Goal: Task Accomplishment & Management: Use online tool/utility

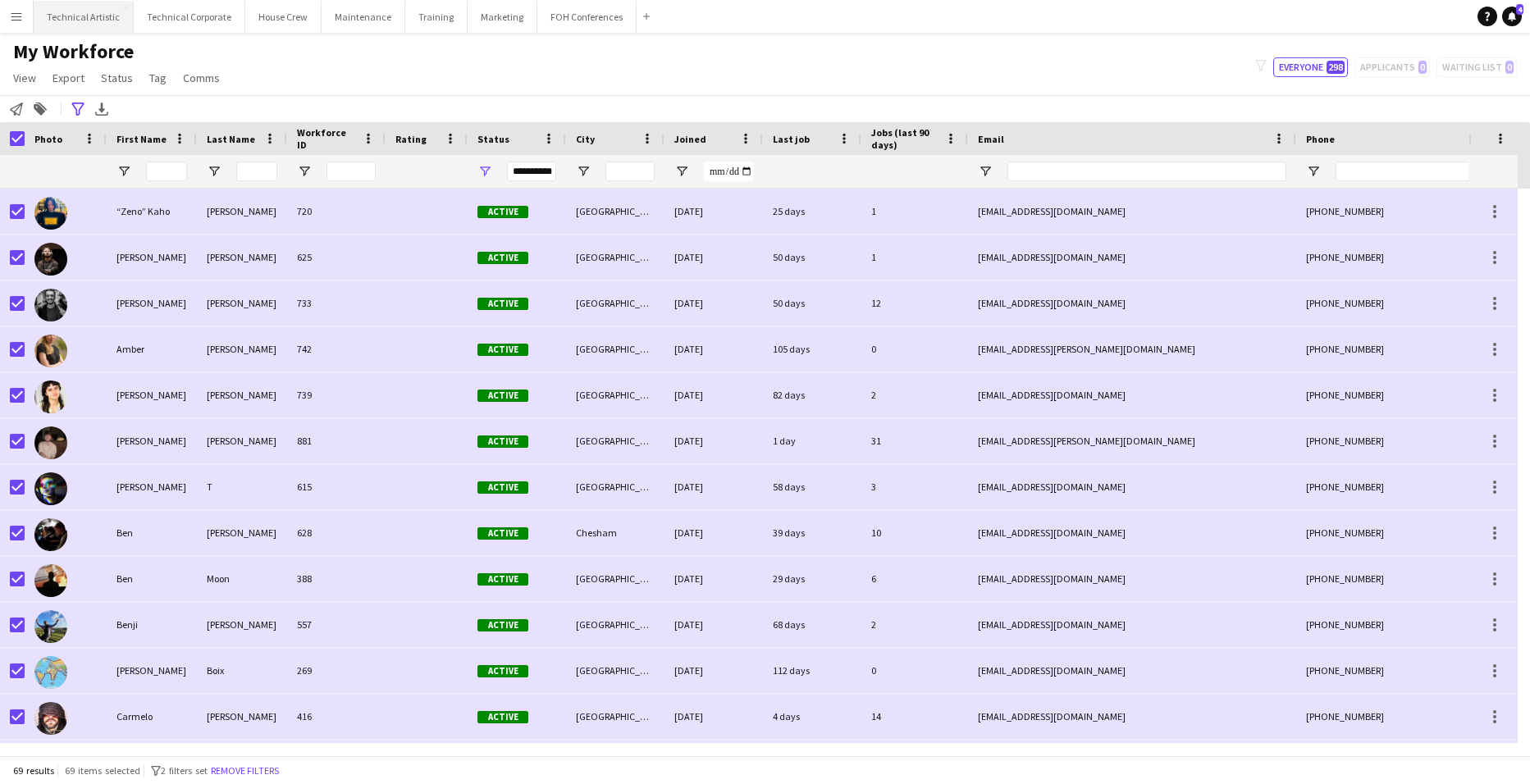
click at [86, 10] on button "Technical Artistic Close" at bounding box center [83, 17] width 100 height 32
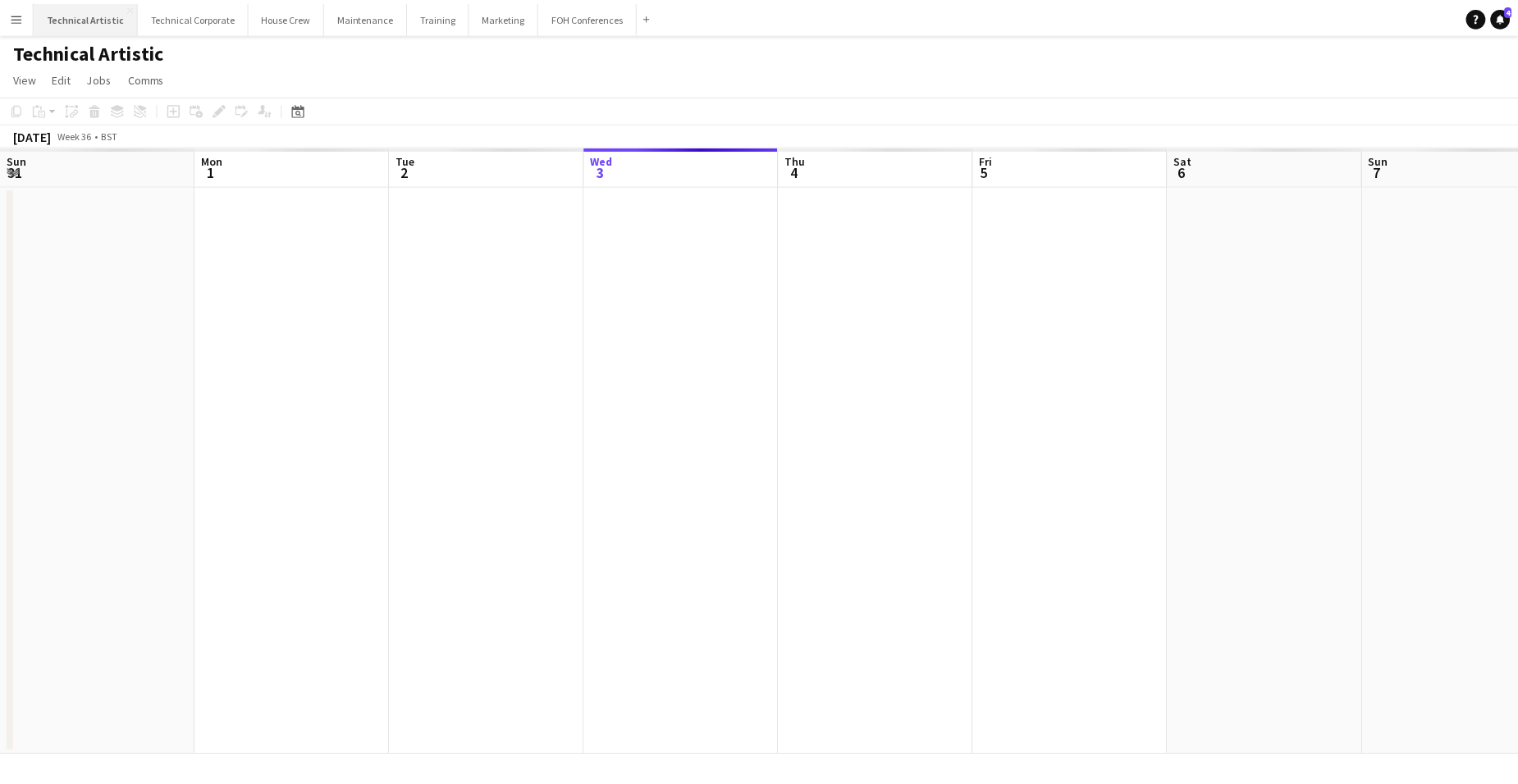
scroll to position [0, 392]
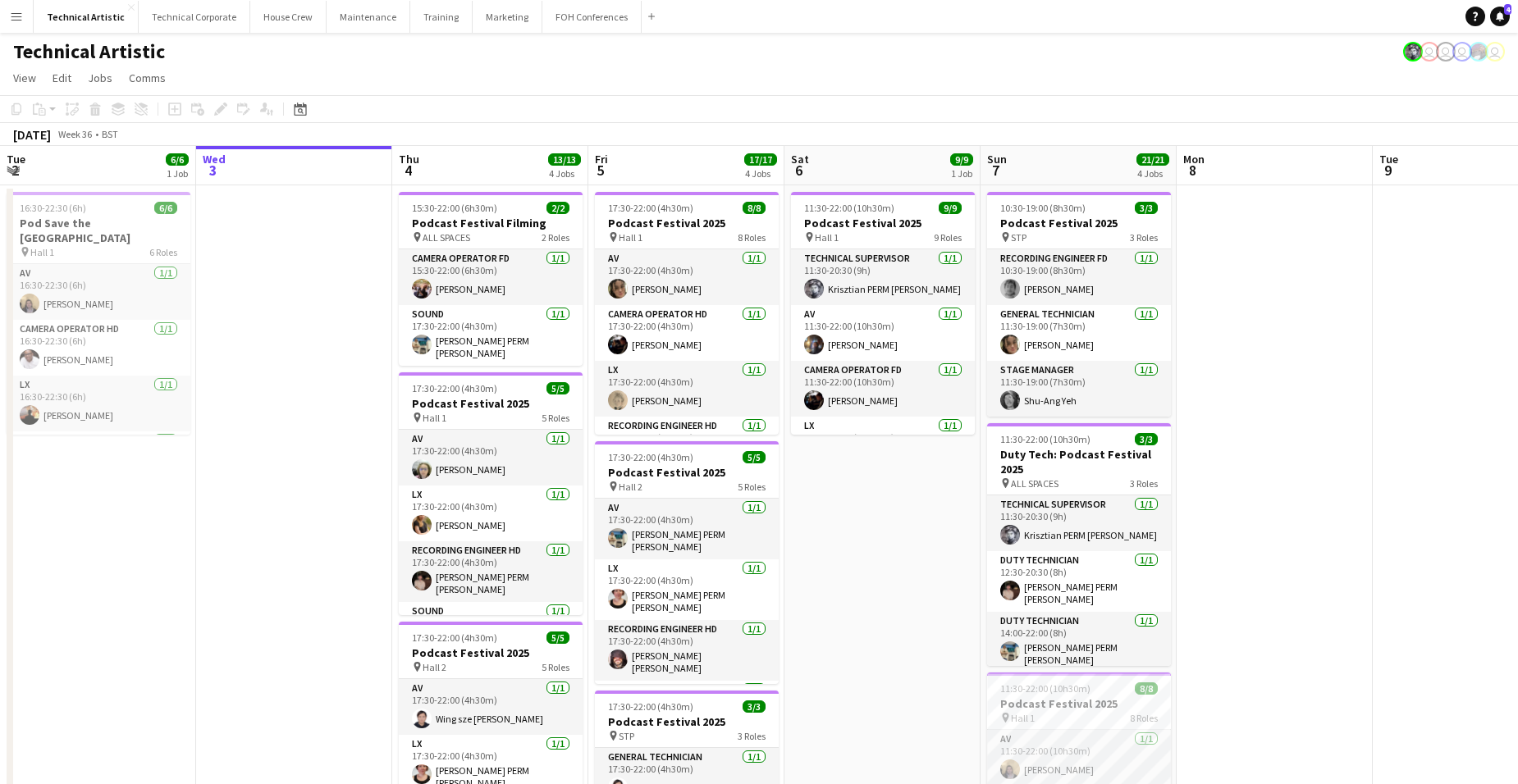
drag, startPoint x: 1412, startPoint y: 420, endPoint x: 311, endPoint y: 379, distance: 1101.8
click at [257, 388] on app-calendar-viewport "Sun 31 Mon 1 7/7 2 Jobs Tue 2 6/6 1 Job Wed 3 Thu 4 13/13 4 Jobs Fri 5 17/17 4 …" at bounding box center [759, 678] width 1518 height 1065
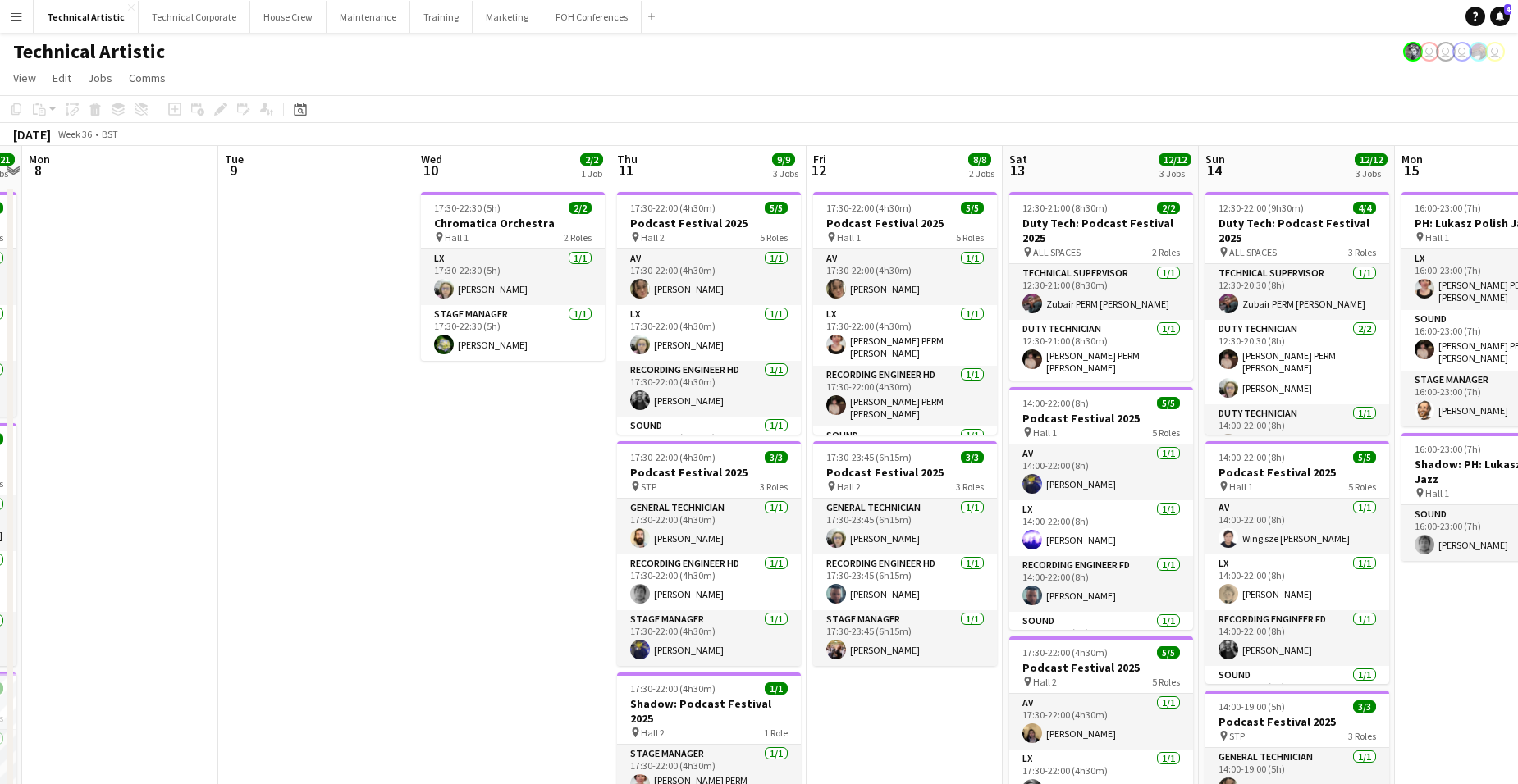
click at [535, 394] on app-date-cell "17:30-22:30 (5h) 2/2 Chromatica Orchestra pin Hall 1 2 Roles LX [DATE] 17:30-22…" at bounding box center [512, 698] width 196 height 1026
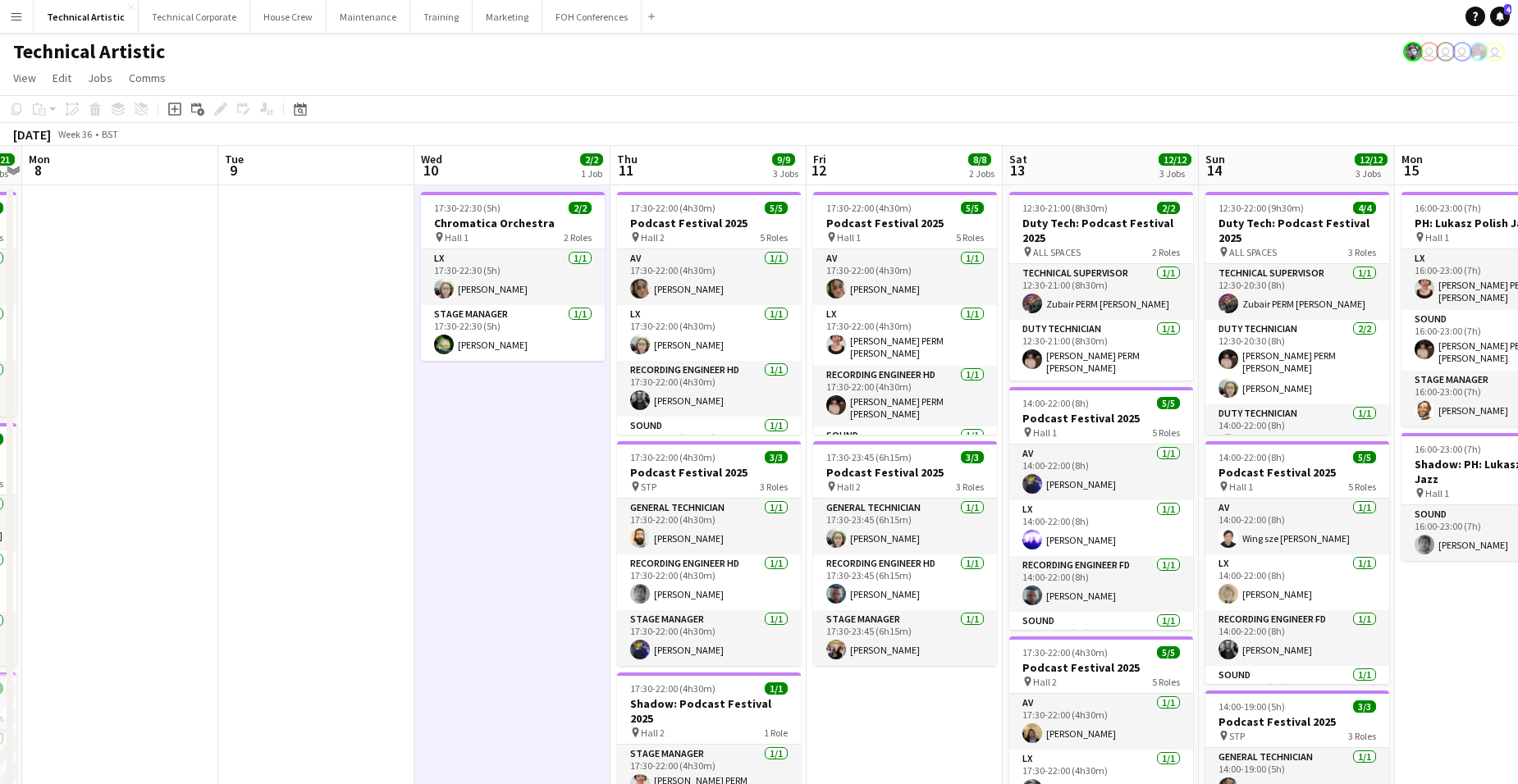
click at [535, 394] on app-date-cell "17:30-22:30 (5h) 2/2 Chromatica Orchestra pin Hall 1 2 Roles LX [DATE] 17:30-22…" at bounding box center [512, 698] width 196 height 1026
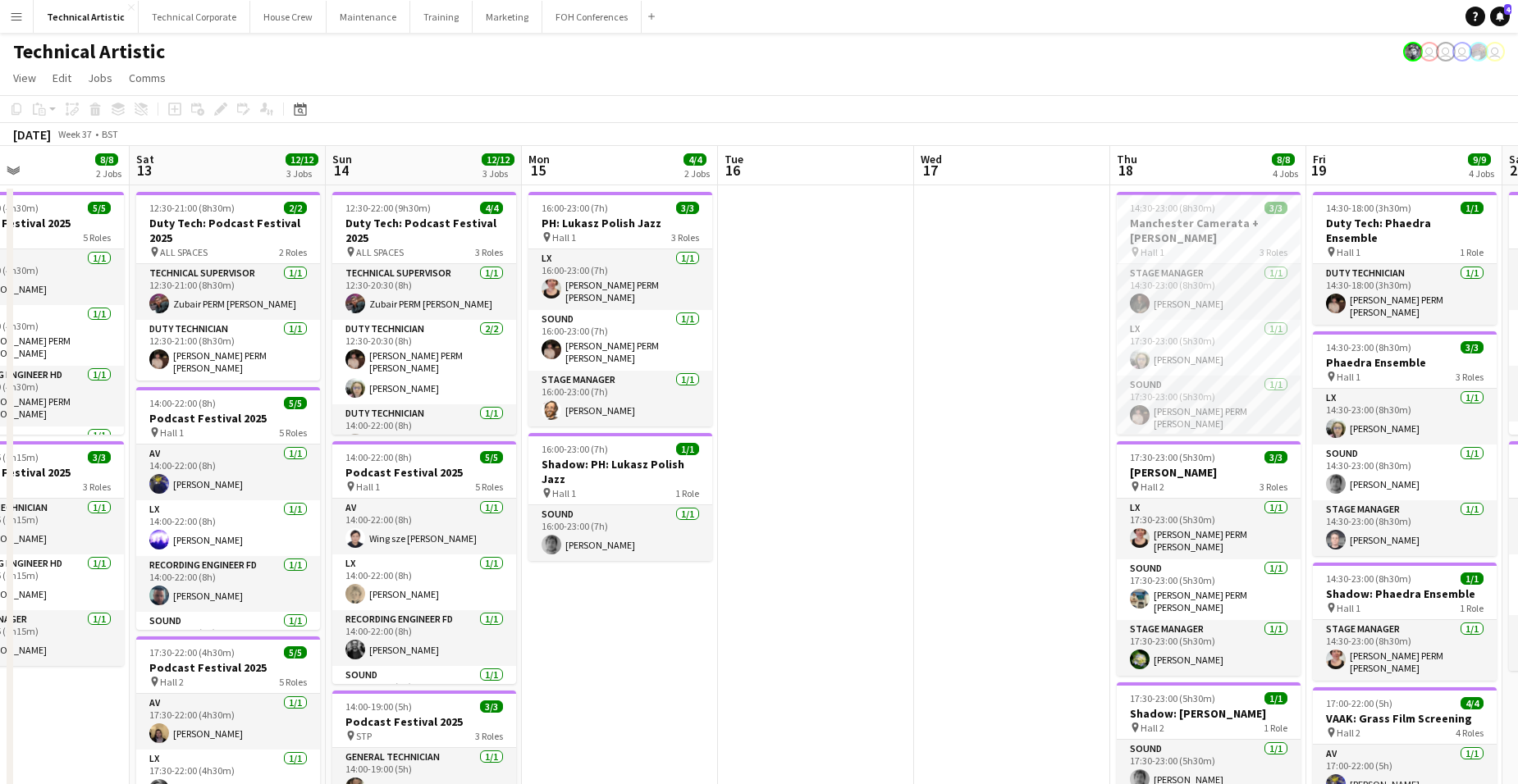
drag, startPoint x: 1486, startPoint y: 580, endPoint x: 613, endPoint y: 506, distance: 876.1
click at [613, 506] on app-calendar-viewport "Wed 10 2/2 1 Job Thu 11 9/9 3 Jobs Fri 12 8/8 2 Jobs Sat 13 12/12 3 Jobs Sun 14…" at bounding box center [759, 678] width 1518 height 1065
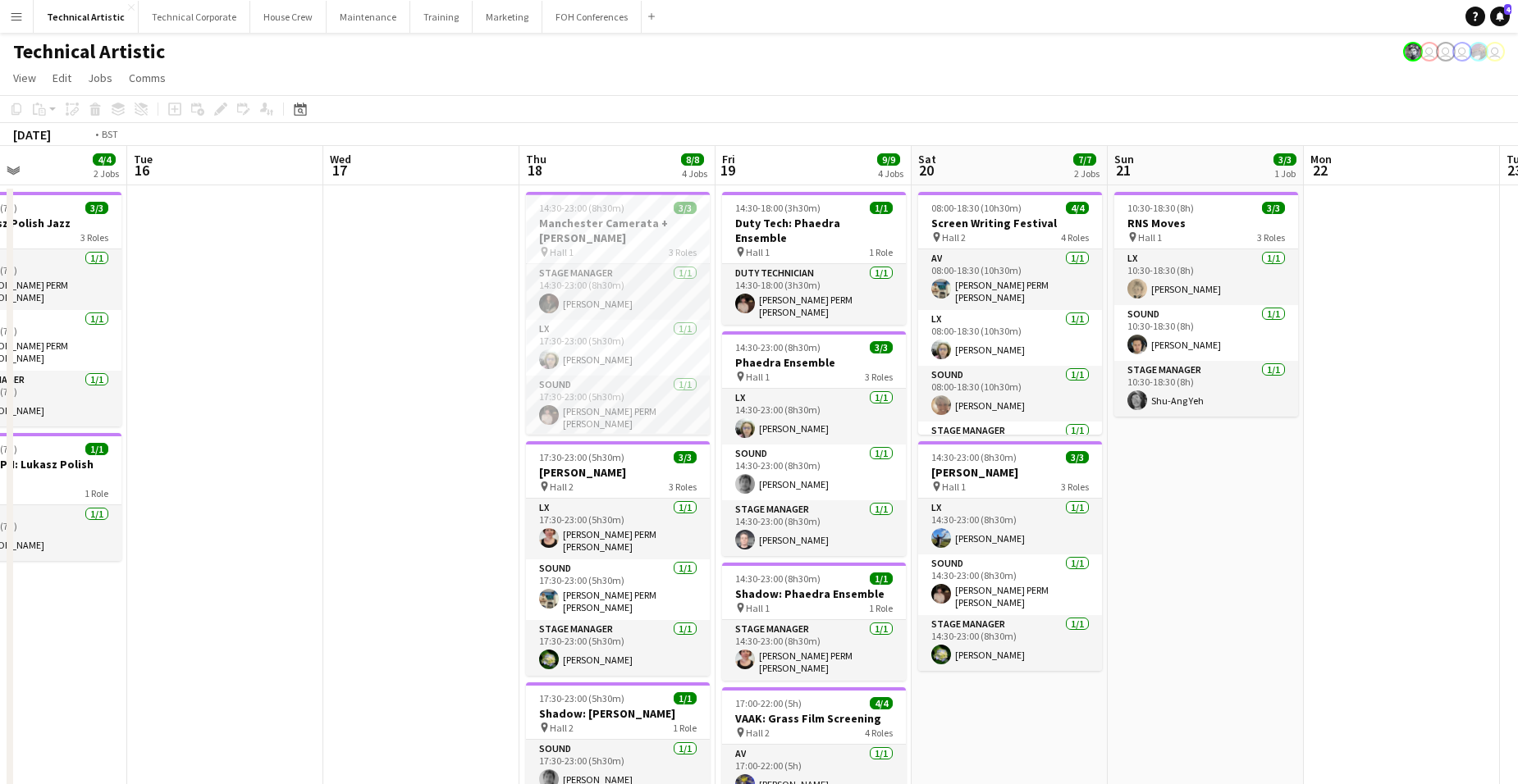
scroll to position [0, 652]
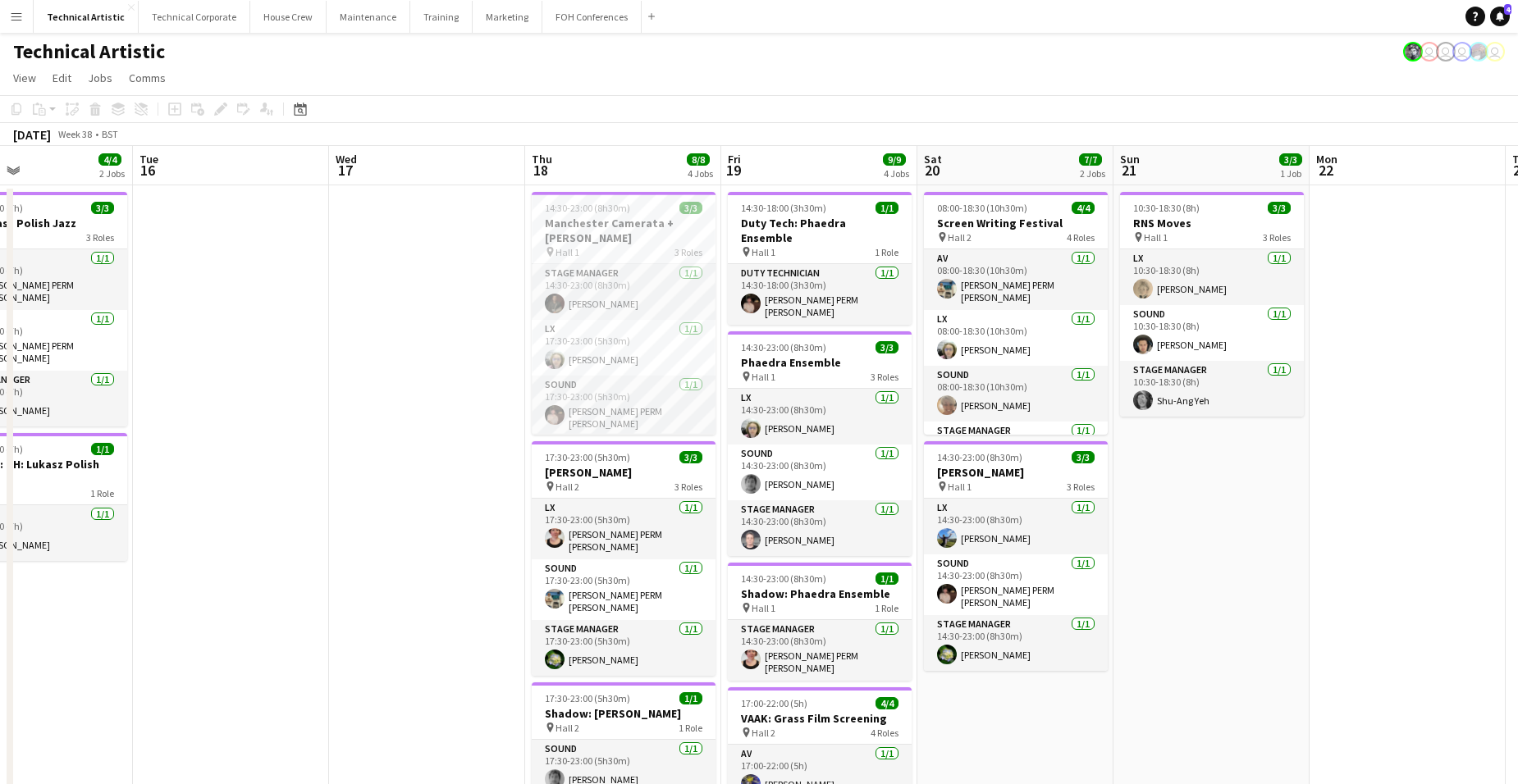
drag, startPoint x: 1193, startPoint y: 343, endPoint x: 666, endPoint y: 351, distance: 527.1
click at [666, 351] on app-calendar-viewport "Fri 12 8/8 2 Jobs Sat 13 12/12 3 Jobs Sun 14 12/12 3 Jobs Mon 15 4/4 2 Jobs Tue…" at bounding box center [759, 678] width 1518 height 1065
click at [619, 157] on app-board-header-date "Thu 18 8/8 4 Jobs" at bounding box center [623, 166] width 196 height 40
click at [613, 163] on app-board-header-date "Thu 18 8/8 4 Jobs" at bounding box center [623, 166] width 196 height 40
click at [186, 277] on app-date-cell at bounding box center [230, 698] width 196 height 1026
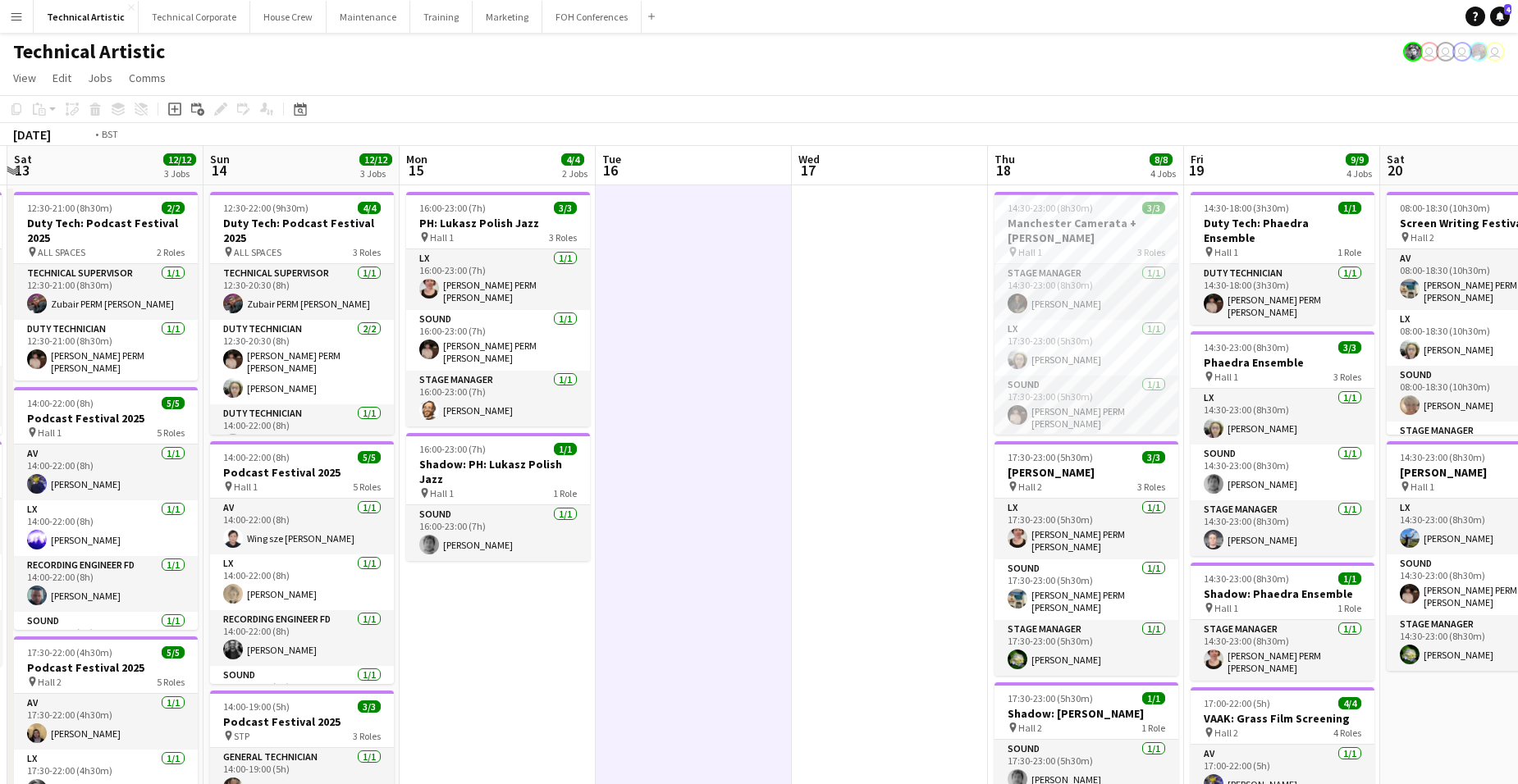
drag, startPoint x: 388, startPoint y: 308, endPoint x: 1246, endPoint y: 300, distance: 858.0
click at [1246, 300] on app-calendar-viewport "Fri 12 8/8 2 Jobs Sat 13 12/12 3 Jobs Sun 14 12/12 3 Jobs Mon 15 4/4 2 Jobs Tue…" at bounding box center [759, 678] width 1518 height 1065
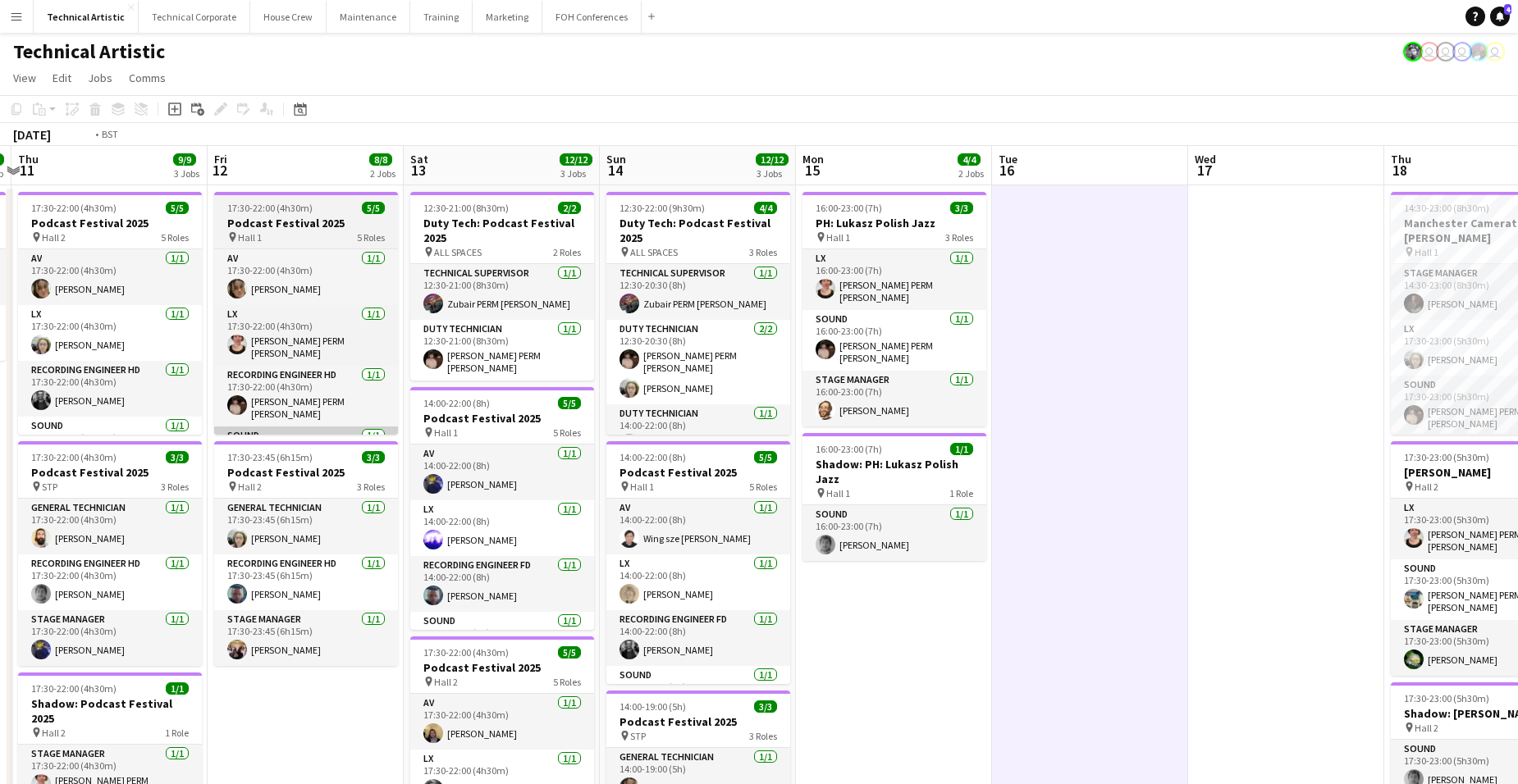
drag, startPoint x: 644, startPoint y: 423, endPoint x: 1360, endPoint y: 428, distance: 716.0
click at [1383, 421] on app-calendar-viewport "Mon 8 Tue 9 Wed 10 2/2 1 Job Thu 11 9/9 3 Jobs Fri 12 8/8 2 Jobs Sat 13 12/12 3…" at bounding box center [759, 678] width 1518 height 1065
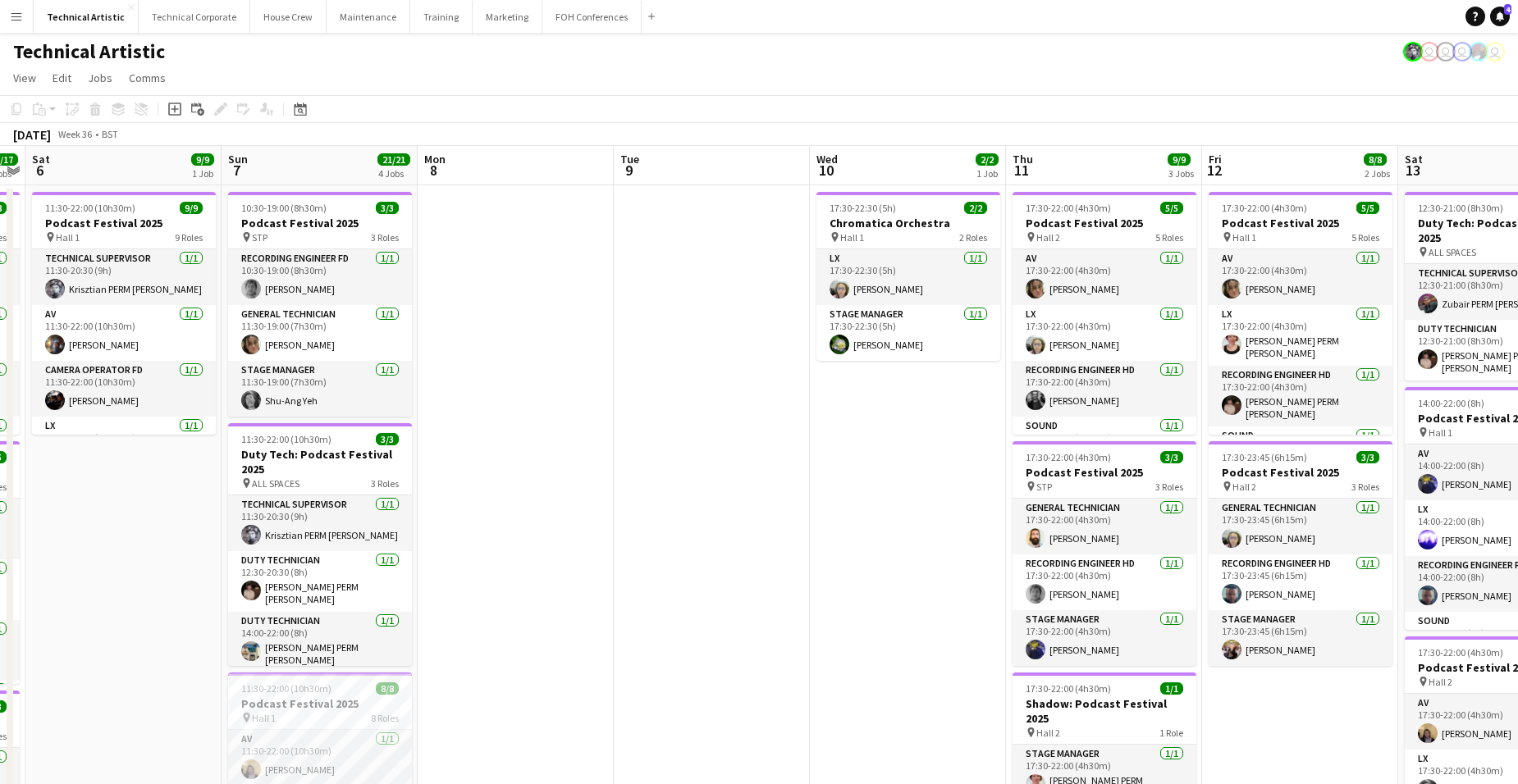
drag, startPoint x: 980, startPoint y: 436, endPoint x: 1304, endPoint y: 424, distance: 324.2
click at [1301, 425] on app-calendar-viewport "Thu 4 13/13 4 Jobs Fri 5 17/17 4 Jobs Sat 6 9/9 1 Job Sun 7 21/21 4 Jobs Mon 8 …" at bounding box center [759, 678] width 1518 height 1065
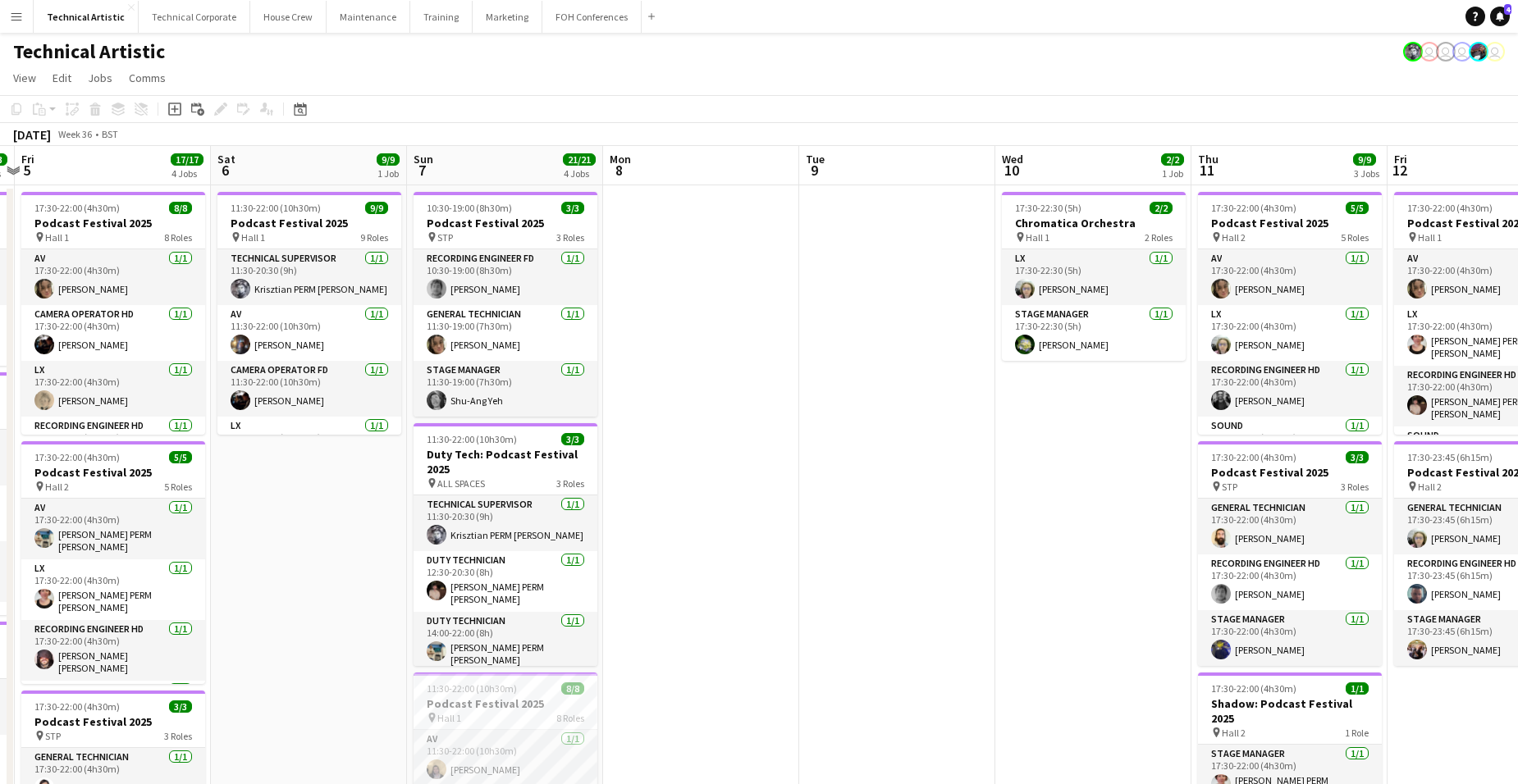
scroll to position [0, 408]
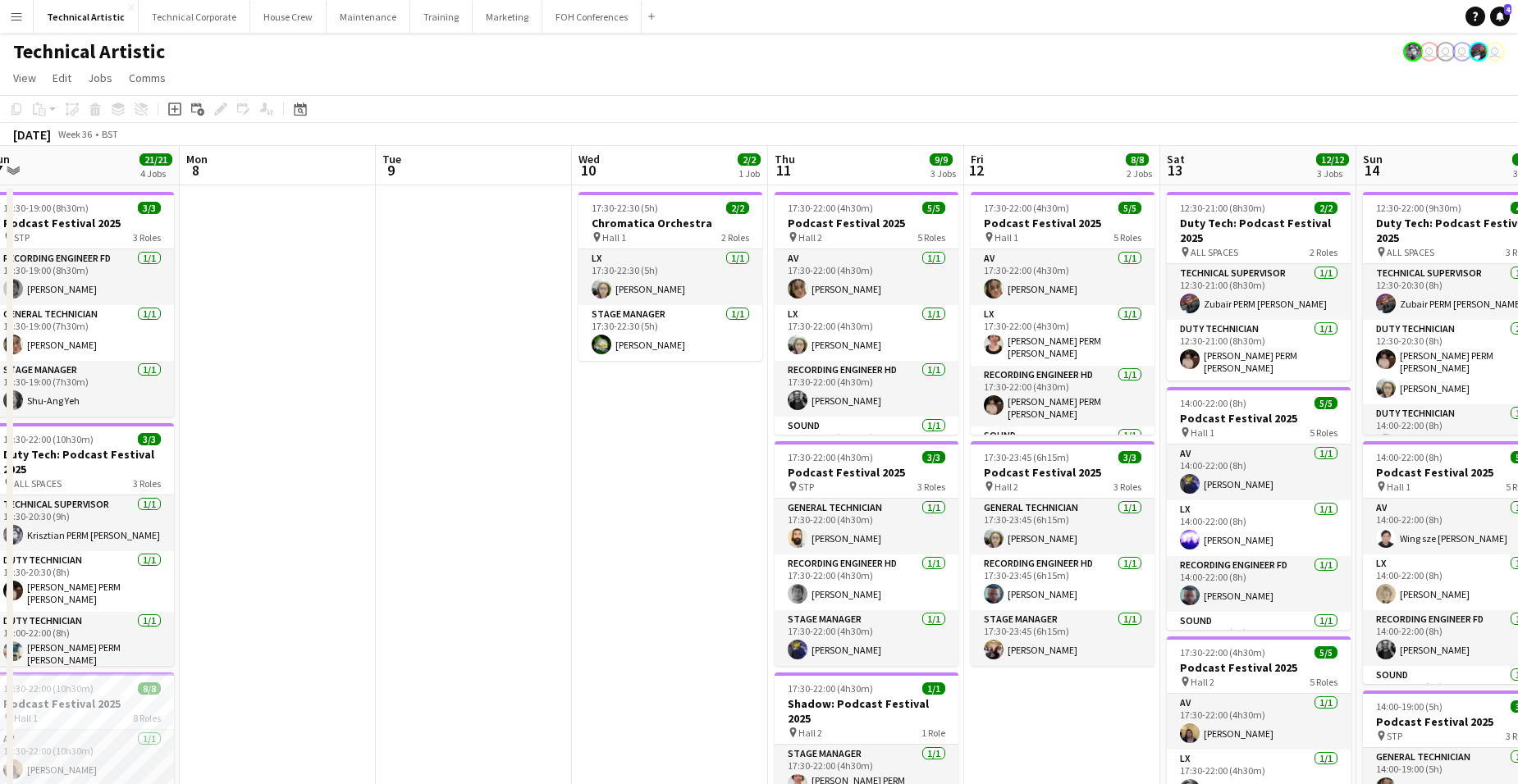
drag, startPoint x: 1411, startPoint y: 420, endPoint x: 706, endPoint y: 425, distance: 705.0
click at [706, 425] on app-calendar-viewport "Fri 5 17/17 4 Jobs Sat 6 9/9 1 Job Sun 7 21/21 4 Jobs Mon 8 Tue 9 Wed 10 2/2 1 …" at bounding box center [759, 678] width 1518 height 1065
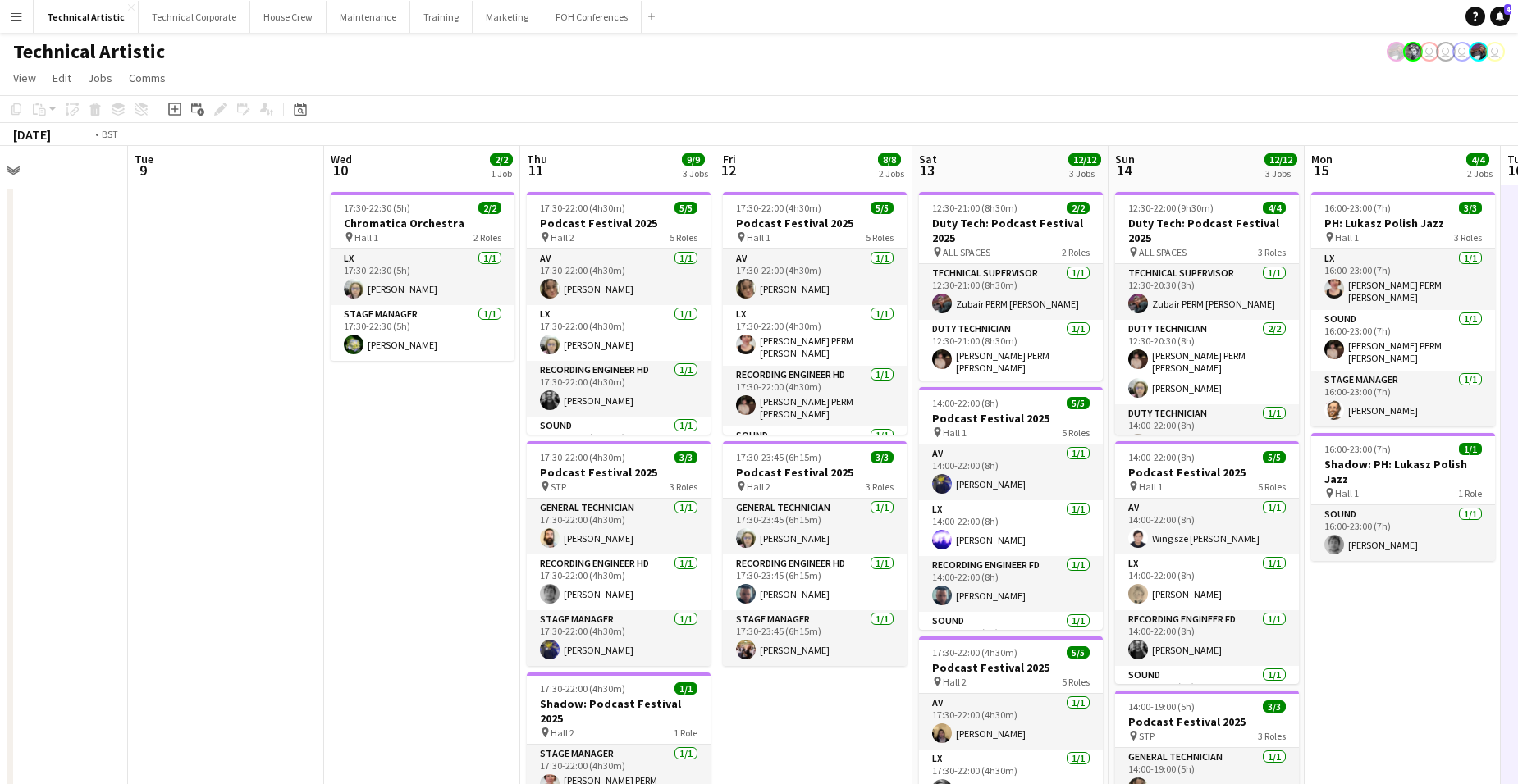
scroll to position [0, 659]
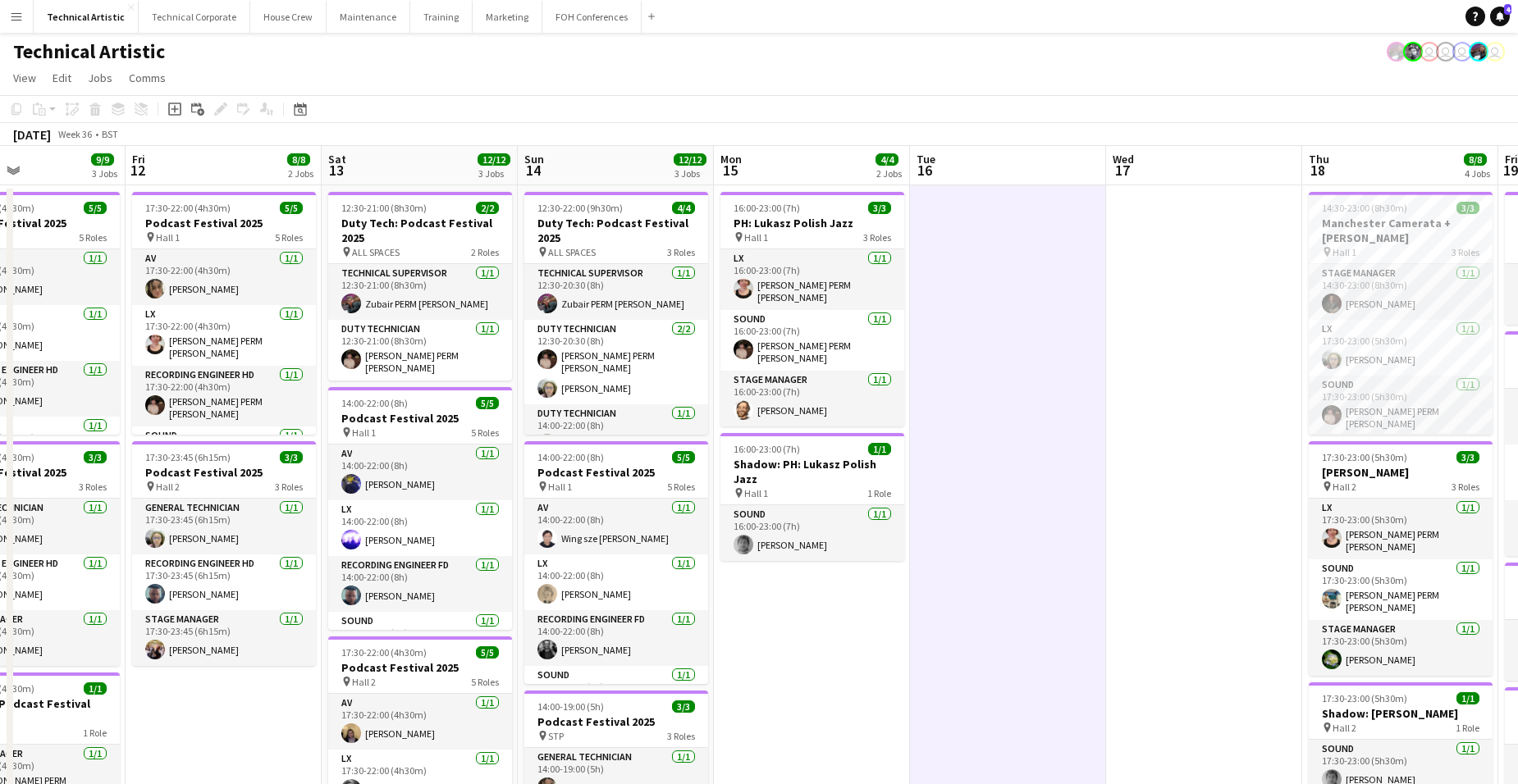
drag, startPoint x: 1383, startPoint y: 438, endPoint x: 544, endPoint y: 392, distance: 840.3
click at [544, 392] on app-calendar-viewport "Mon 8 Tue 9 Wed 10 2/2 1 Job Thu 11 9/9 3 Jobs Fri 12 8/8 2 Jobs Sat 13 12/12 3…" at bounding box center [759, 678] width 1518 height 1065
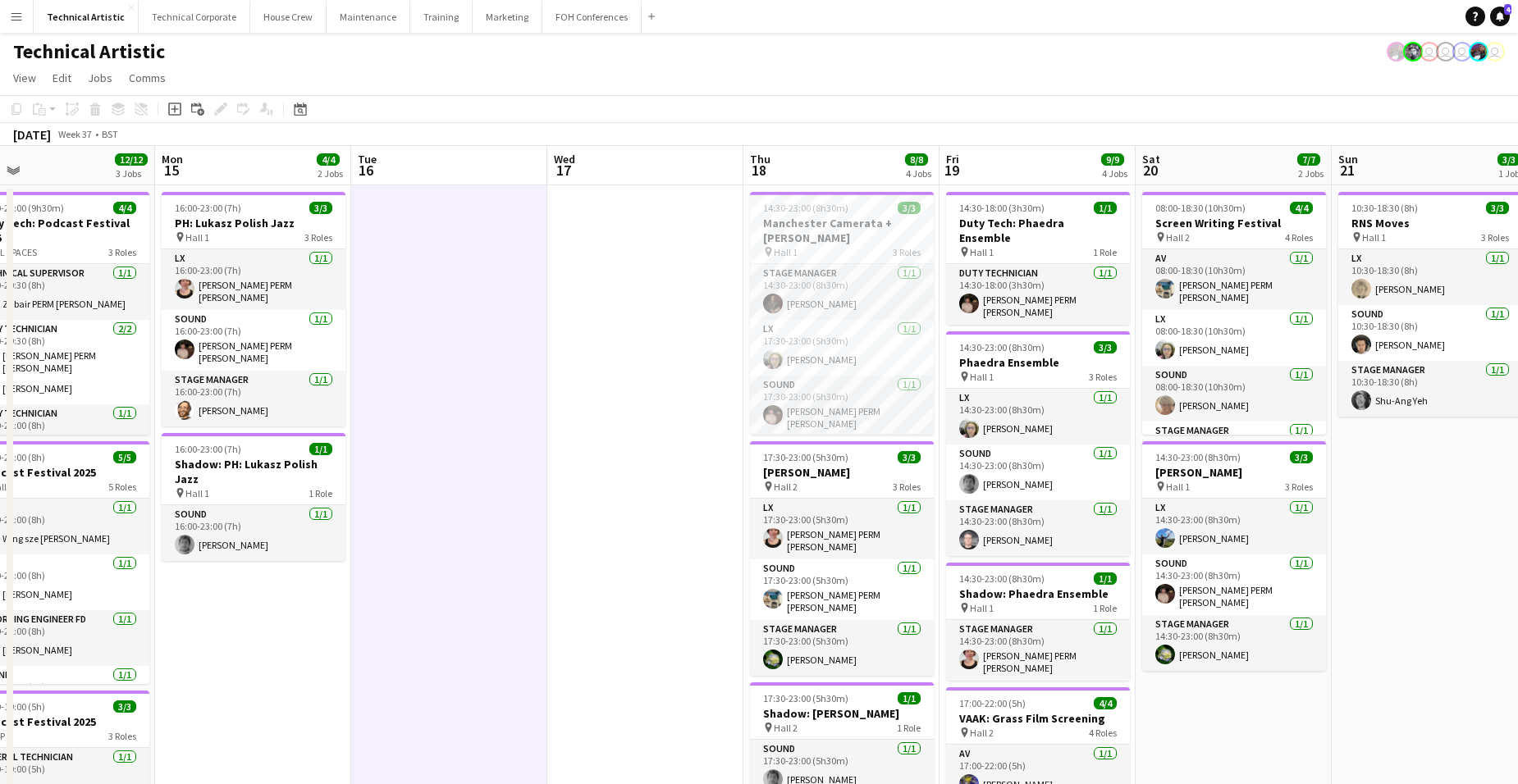
scroll to position [0, 637]
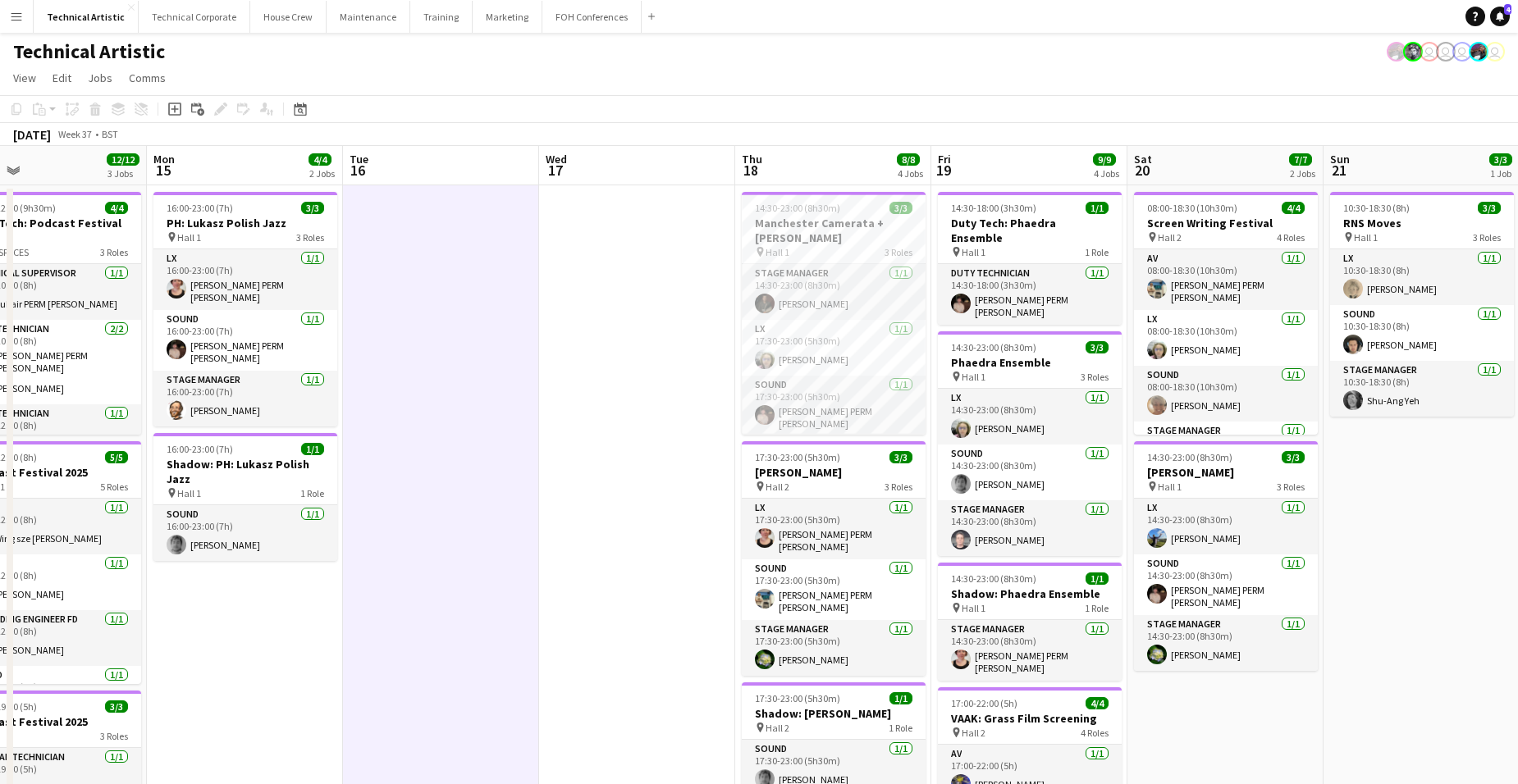
drag, startPoint x: 1273, startPoint y: 353, endPoint x: 705, endPoint y: 321, distance: 568.9
click at [705, 321] on app-calendar-viewport "Thu 11 9/9 3 Jobs Fri 12 8/8 2 Jobs Sat 13 12/12 3 Jobs Sun 14 12/12 3 Jobs Mon…" at bounding box center [759, 678] width 1518 height 1065
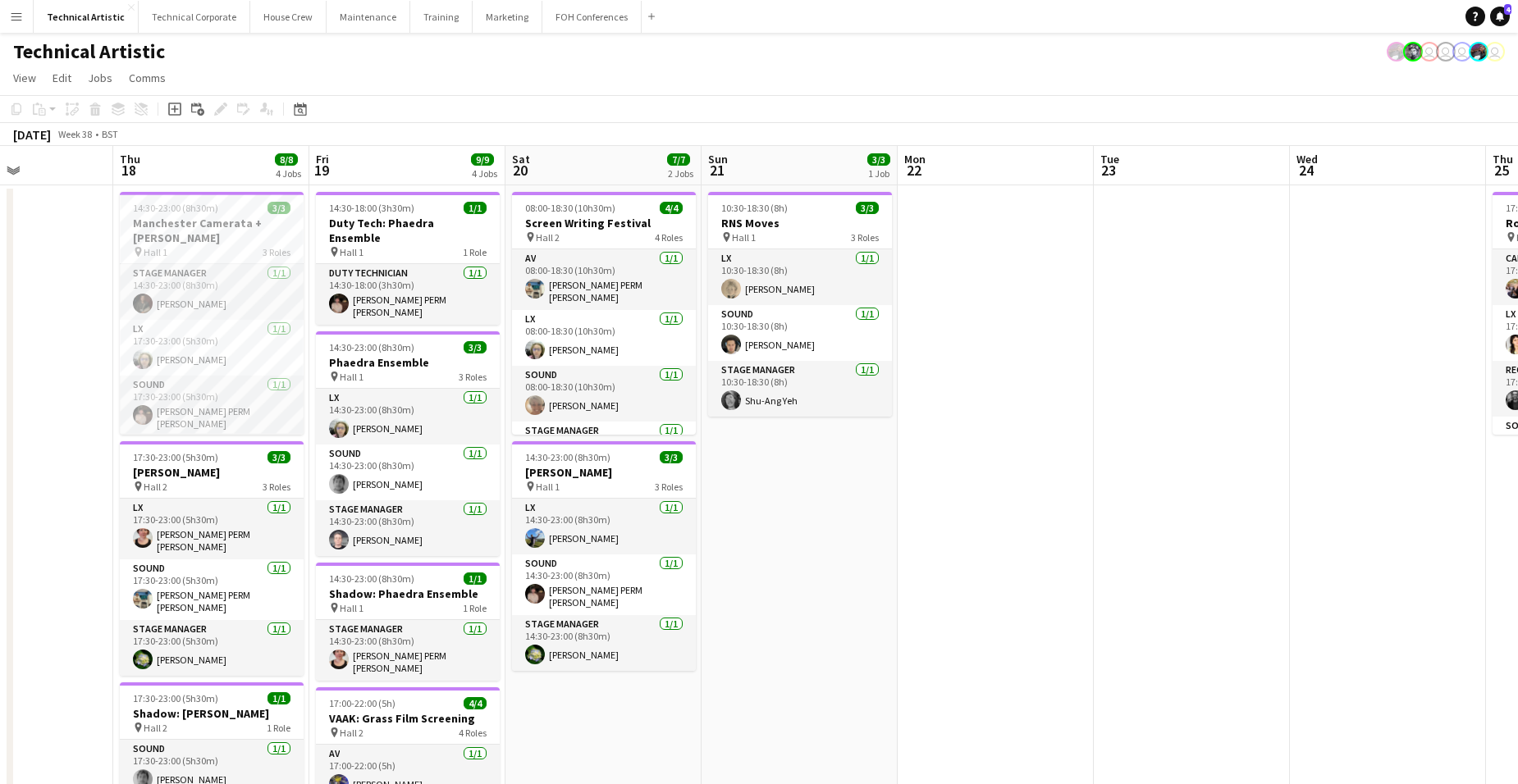
scroll to position [0, 586]
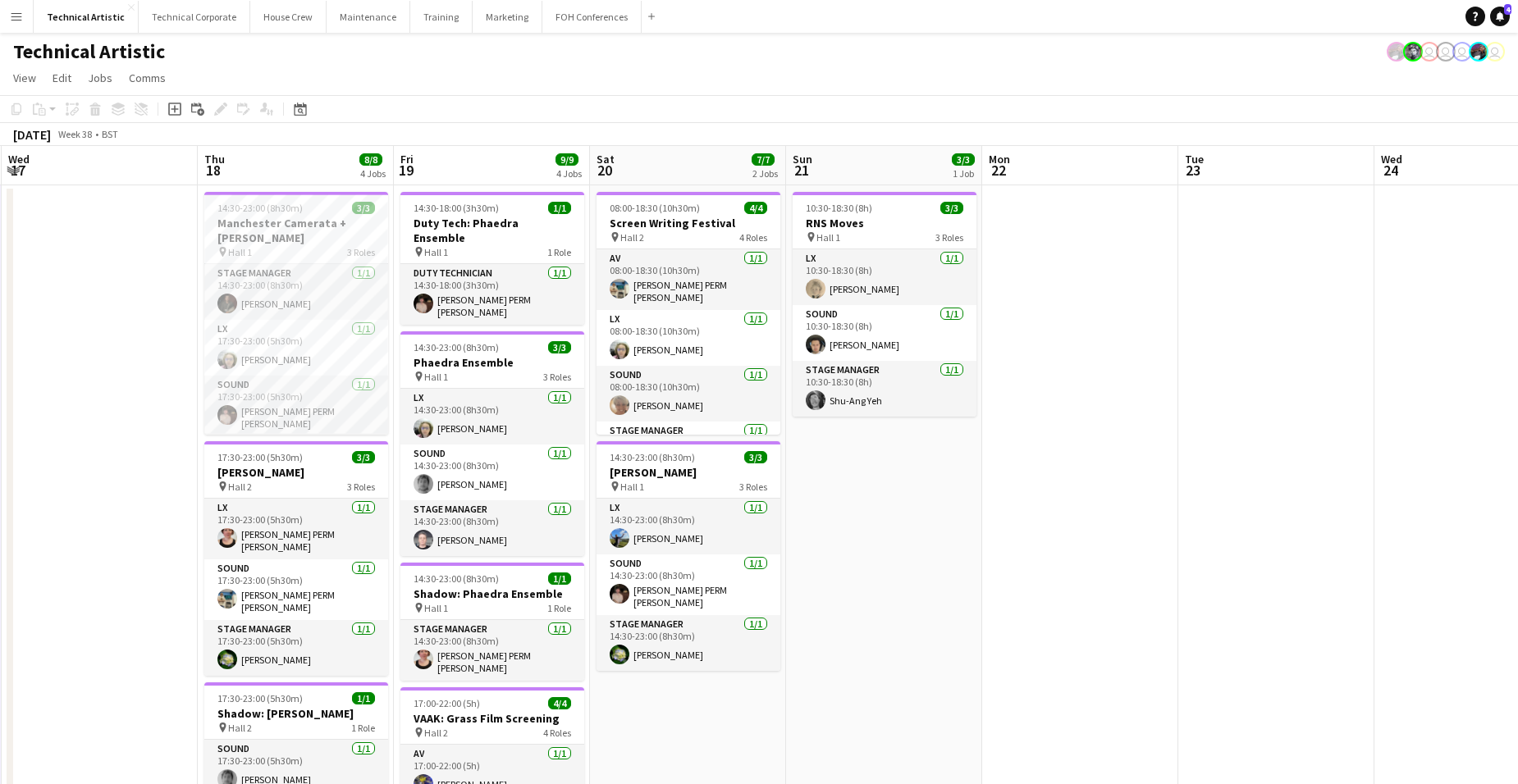
drag, startPoint x: 1455, startPoint y: 511, endPoint x: 917, endPoint y: 505, distance: 538.0
click at [917, 505] on app-calendar-viewport "Sun 14 12/12 3 Jobs Mon 15 4/4 2 Jobs Tue 16 Wed 17 Thu 18 8/8 4 Jobs Fri 19 9/…" at bounding box center [759, 678] width 1518 height 1065
drag, startPoint x: 738, startPoint y: 454, endPoint x: 1364, endPoint y: 410, distance: 627.5
click at [1362, 411] on app-calendar-viewport "Sun 14 12/12 3 Jobs Mon 15 4/4 2 Jobs Tue 16 Wed 17 Thu 18 8/8 4 Jobs Fri 19 9/…" at bounding box center [759, 678] width 1518 height 1065
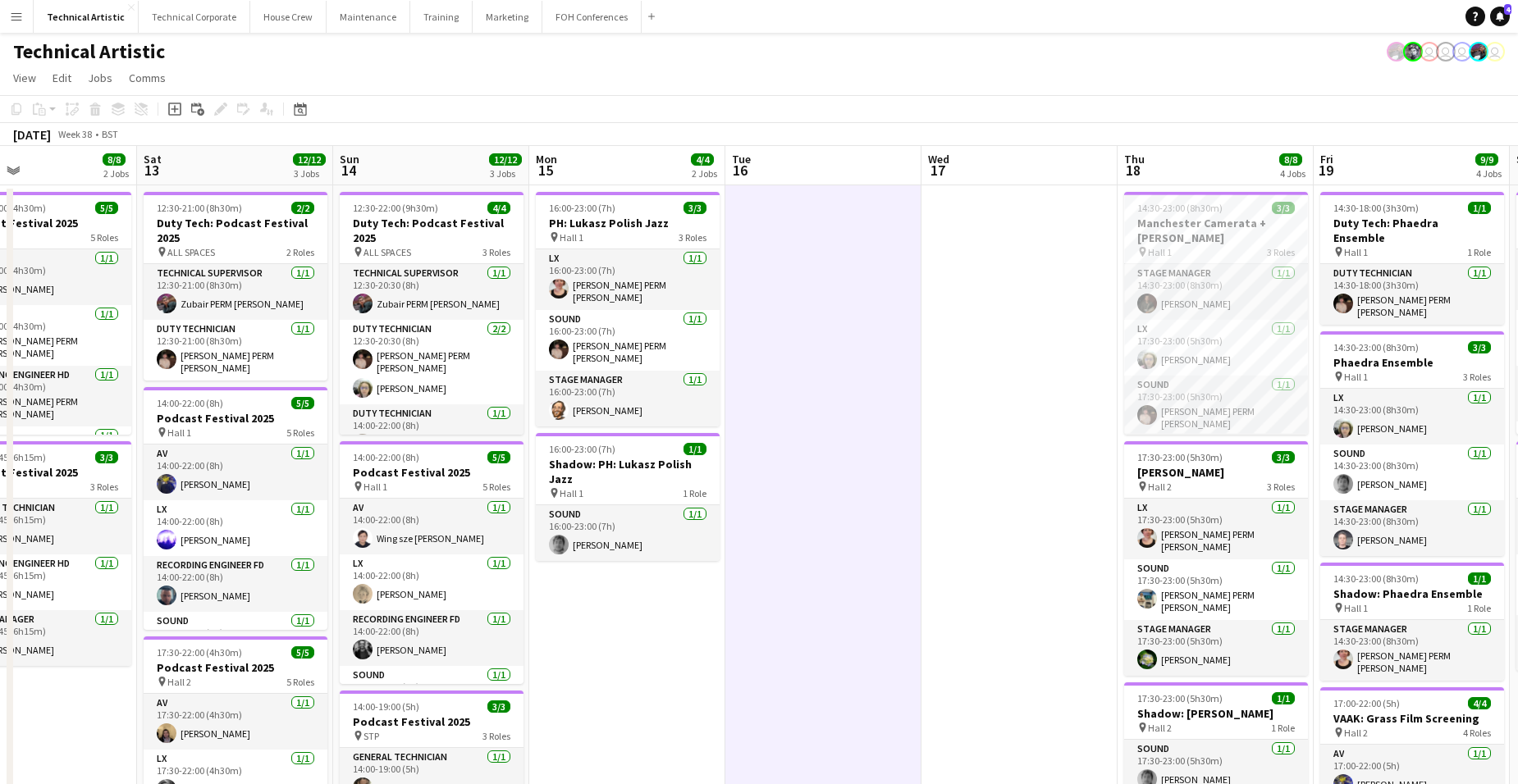
drag, startPoint x: 790, startPoint y: 468, endPoint x: 1529, endPoint y: 464, distance: 739.0
click at [1518, 464] on html "Menu Boards Boards Boards All jobs Status Workforce Workforce My Workforce Recr…" at bounding box center [759, 605] width 1518 height 1211
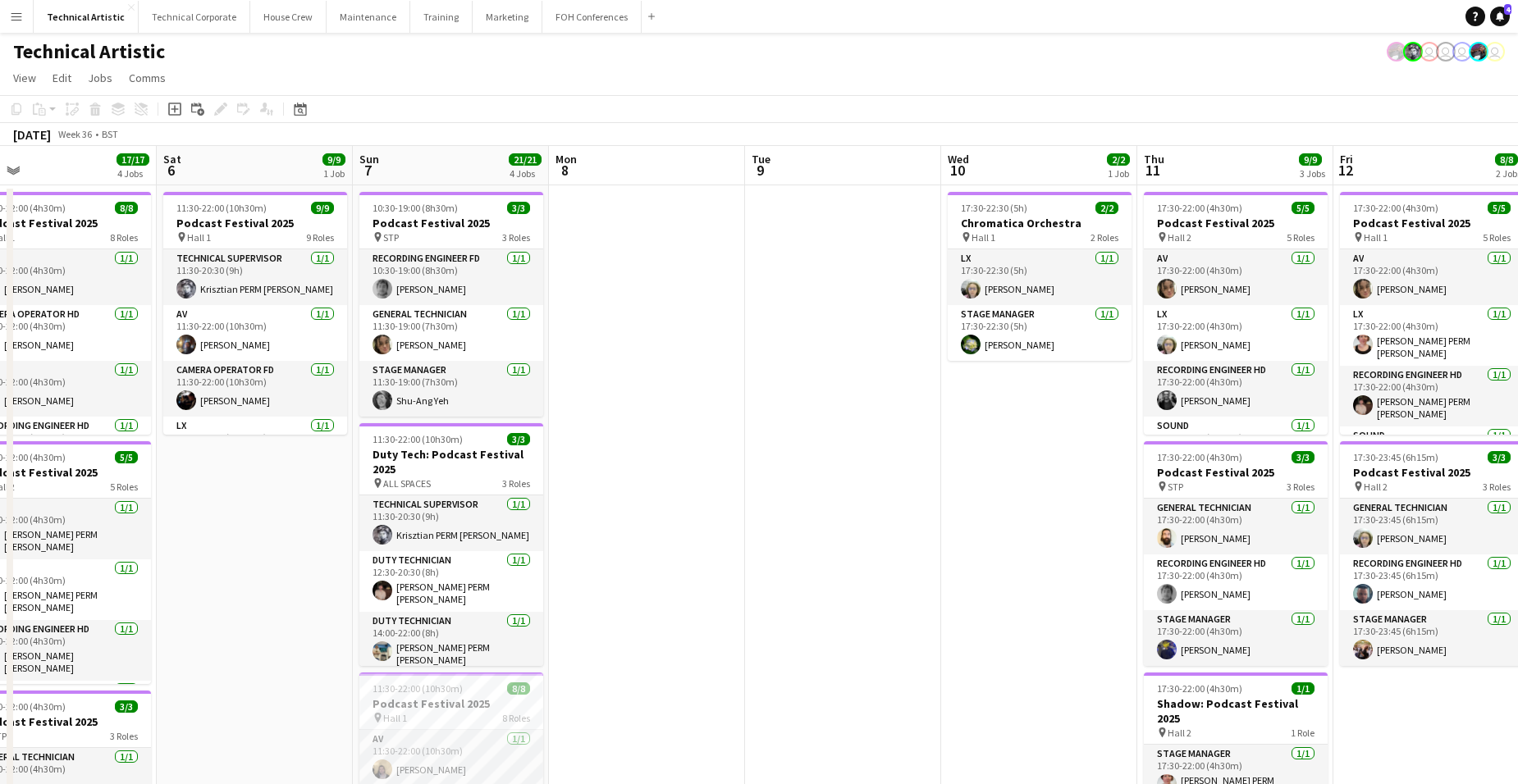
drag, startPoint x: 542, startPoint y: 488, endPoint x: 1433, endPoint y: 483, distance: 891.0
click at [1433, 483] on app-calendar-viewport "Wed 3 Thu 4 13/13 4 Jobs Fri 5 17/17 4 Jobs Sat 6 9/9 1 Job Sun 7 21/21 4 Jobs …" at bounding box center [759, 678] width 1518 height 1065
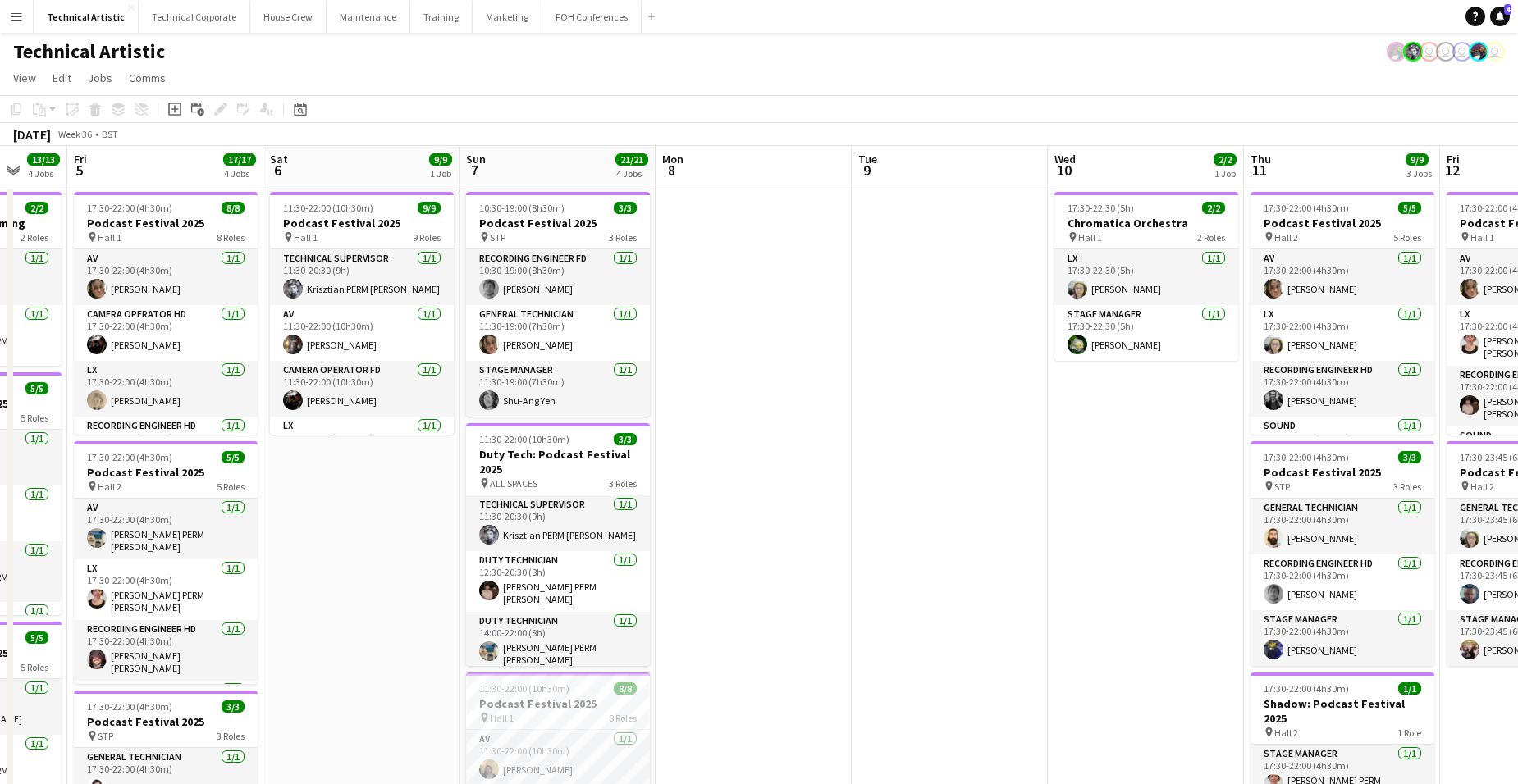
scroll to position [0, 521]
click at [729, 497] on app-date-cell at bounding box center [754, 698] width 196 height 1026
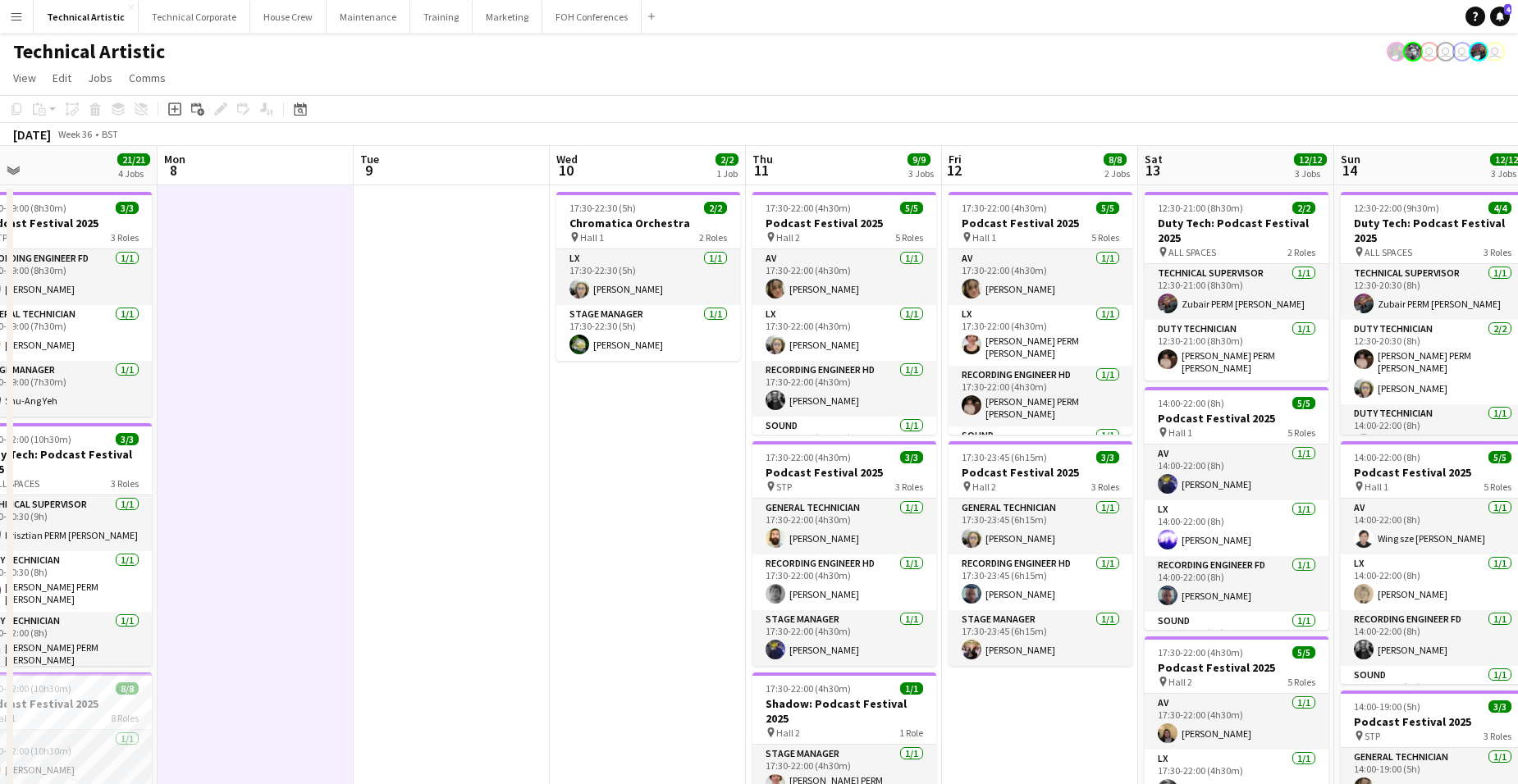
scroll to position [0, 545]
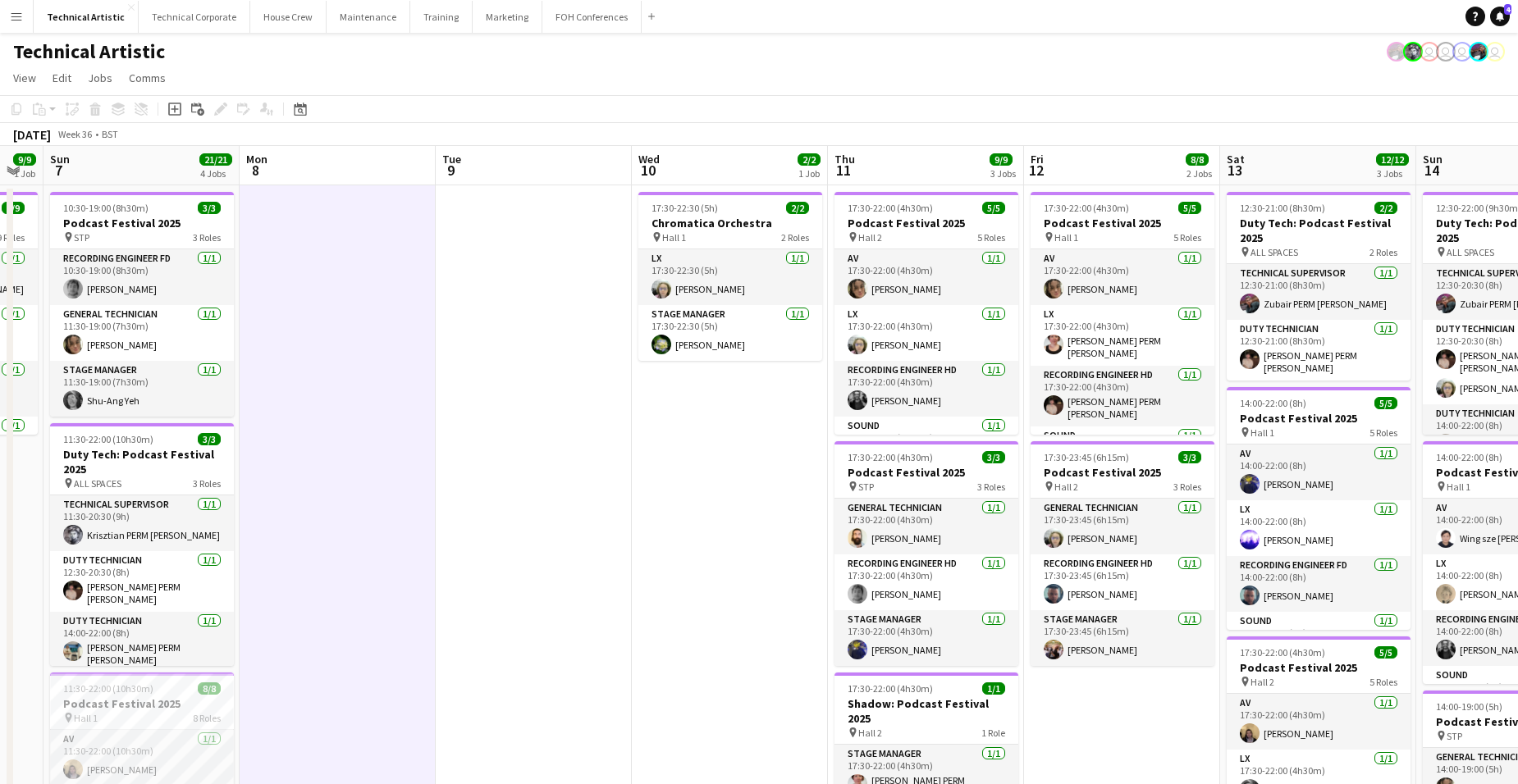
drag, startPoint x: 1147, startPoint y: 440, endPoint x: 731, endPoint y: 414, distance: 416.8
click at [731, 414] on app-calendar-viewport "Thu 4 13/13 4 Jobs Fri 5 17/17 4 Jobs Sat 6 9/9 1 Job Sun 7 21/21 4 Jobs Mon 8 …" at bounding box center [759, 678] width 1518 height 1065
click at [329, 238] on app-date-cell at bounding box center [337, 698] width 196 height 1026
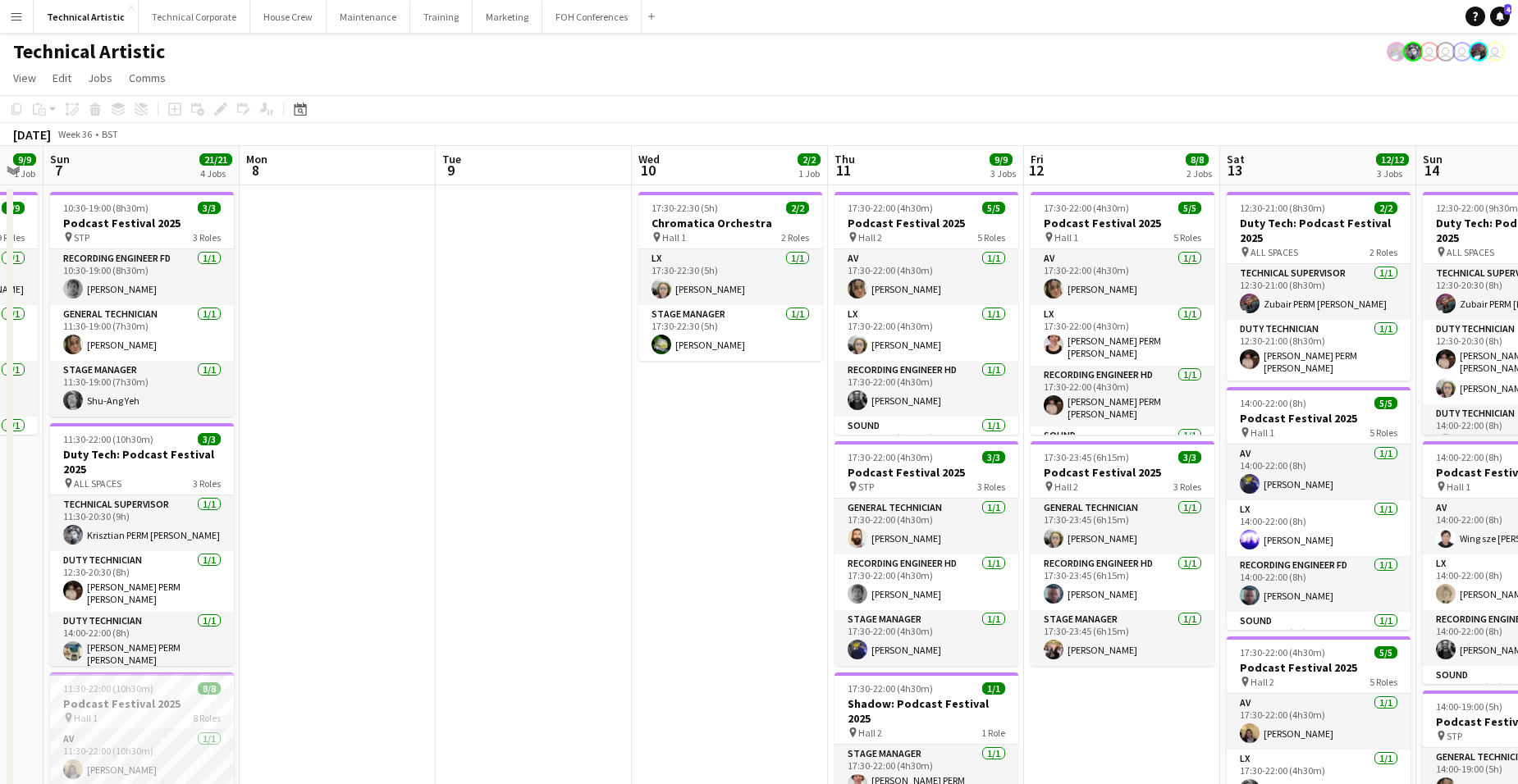
click at [329, 238] on app-date-cell at bounding box center [337, 698] width 196 height 1026
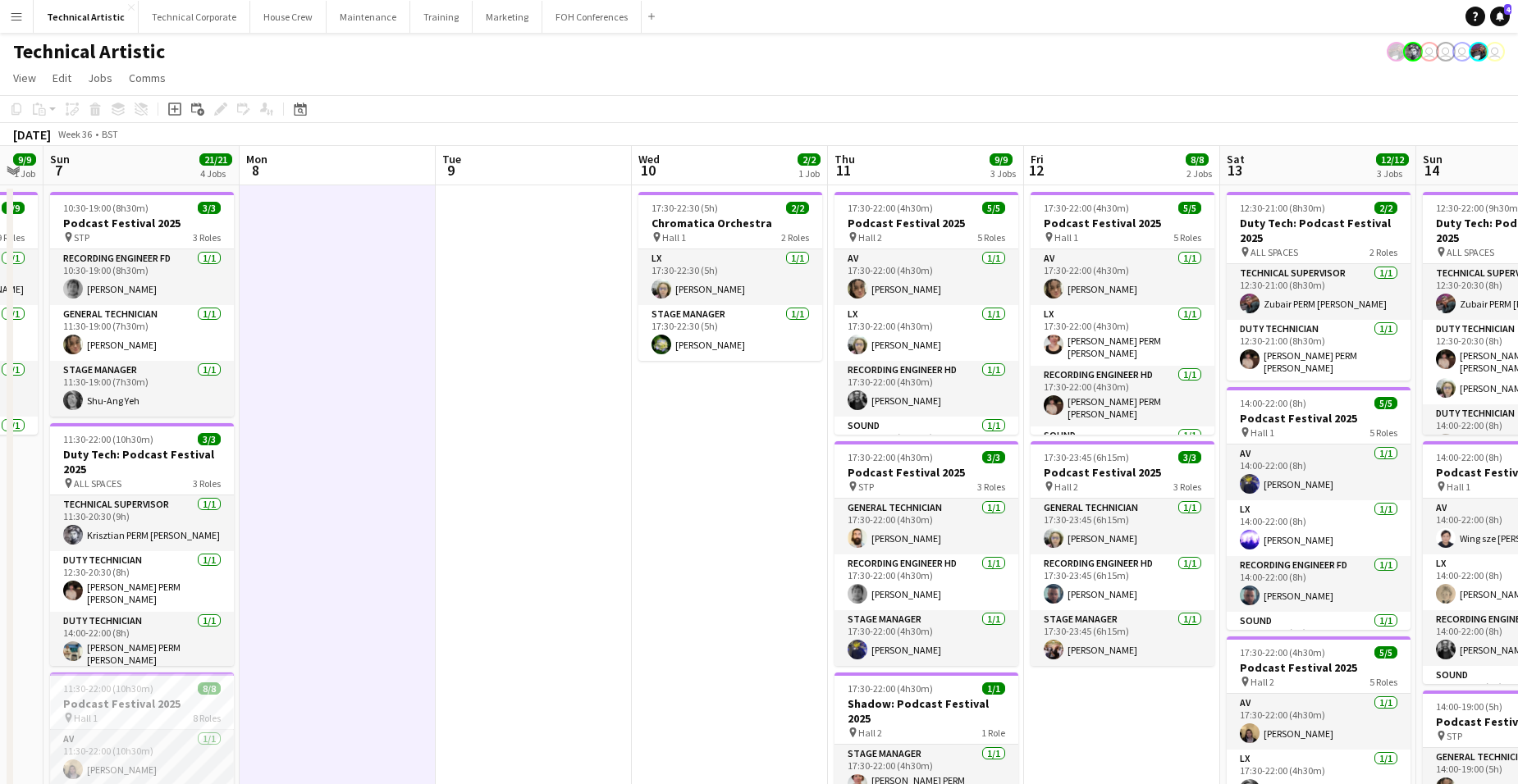
click at [329, 238] on app-date-cell at bounding box center [337, 698] width 196 height 1026
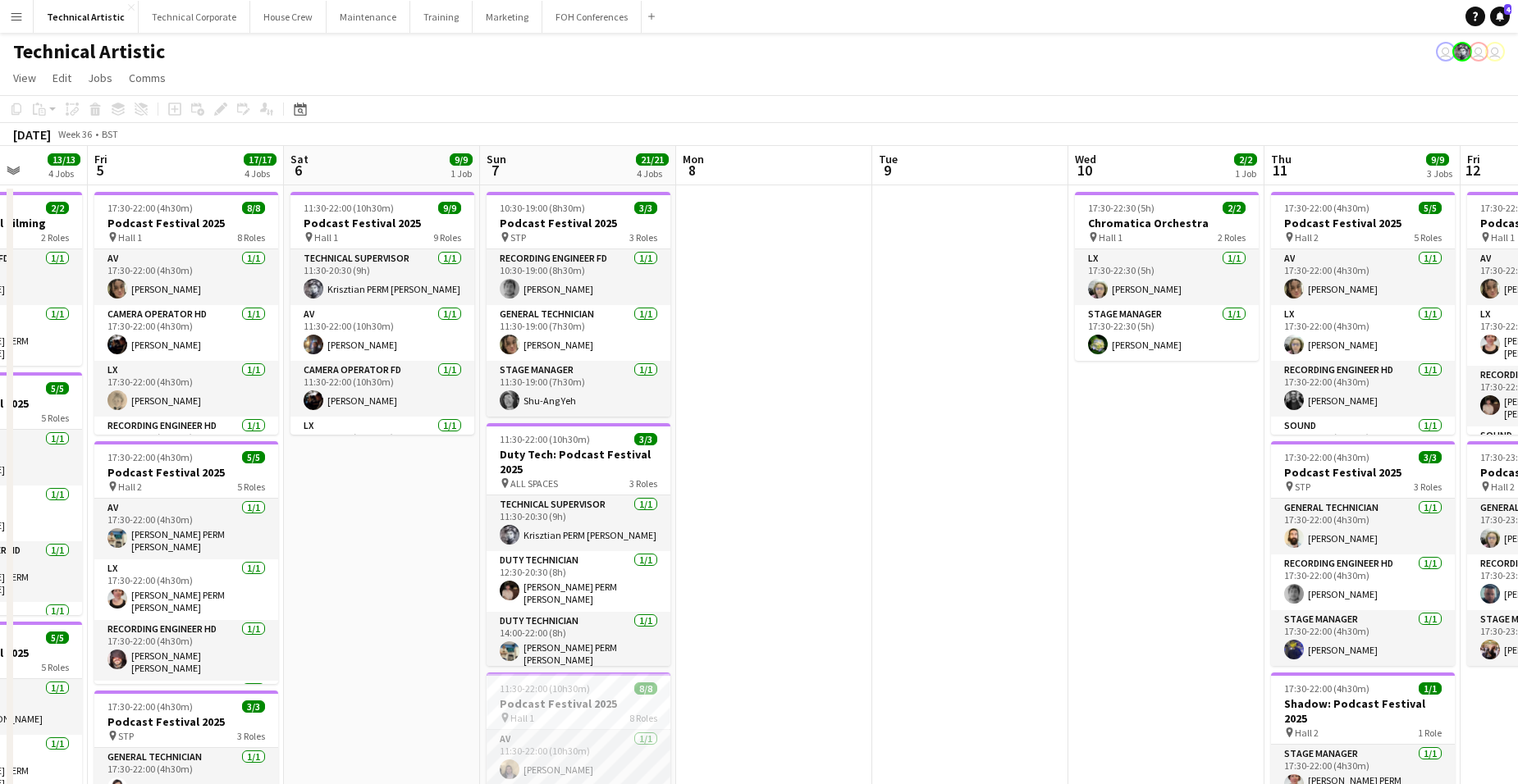
drag, startPoint x: 491, startPoint y: 383, endPoint x: 322, endPoint y: 377, distance: 169.1
click at [346, 379] on app-calendar-viewport "Sun 31 Mon 1 7/7 2 Jobs Tue 2 6/6 1 Job Wed 3 Thu 4 13/13 4 Jobs Fri 5 17/17 4 …" at bounding box center [759, 678] width 1518 height 1065
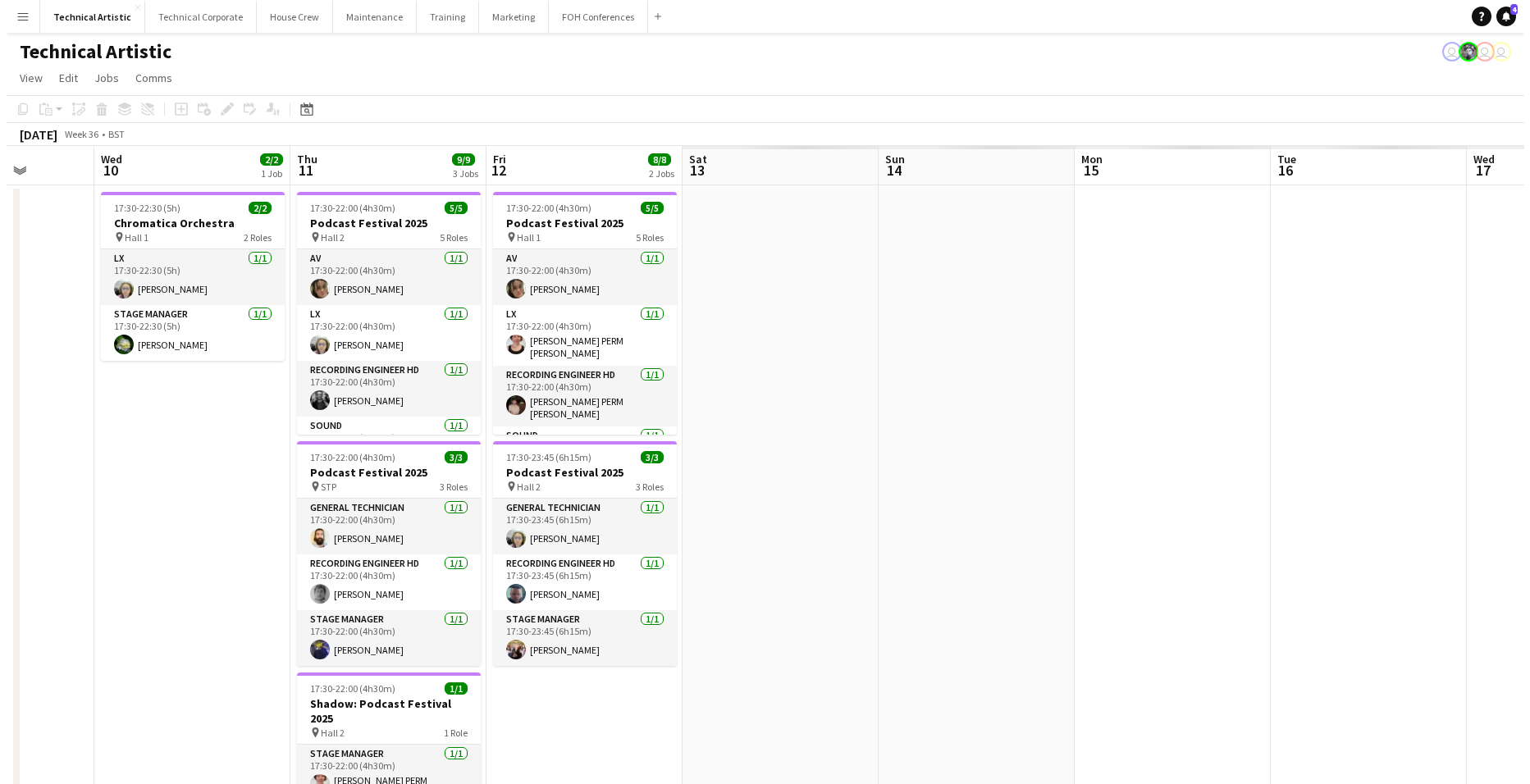
scroll to position [0, 450]
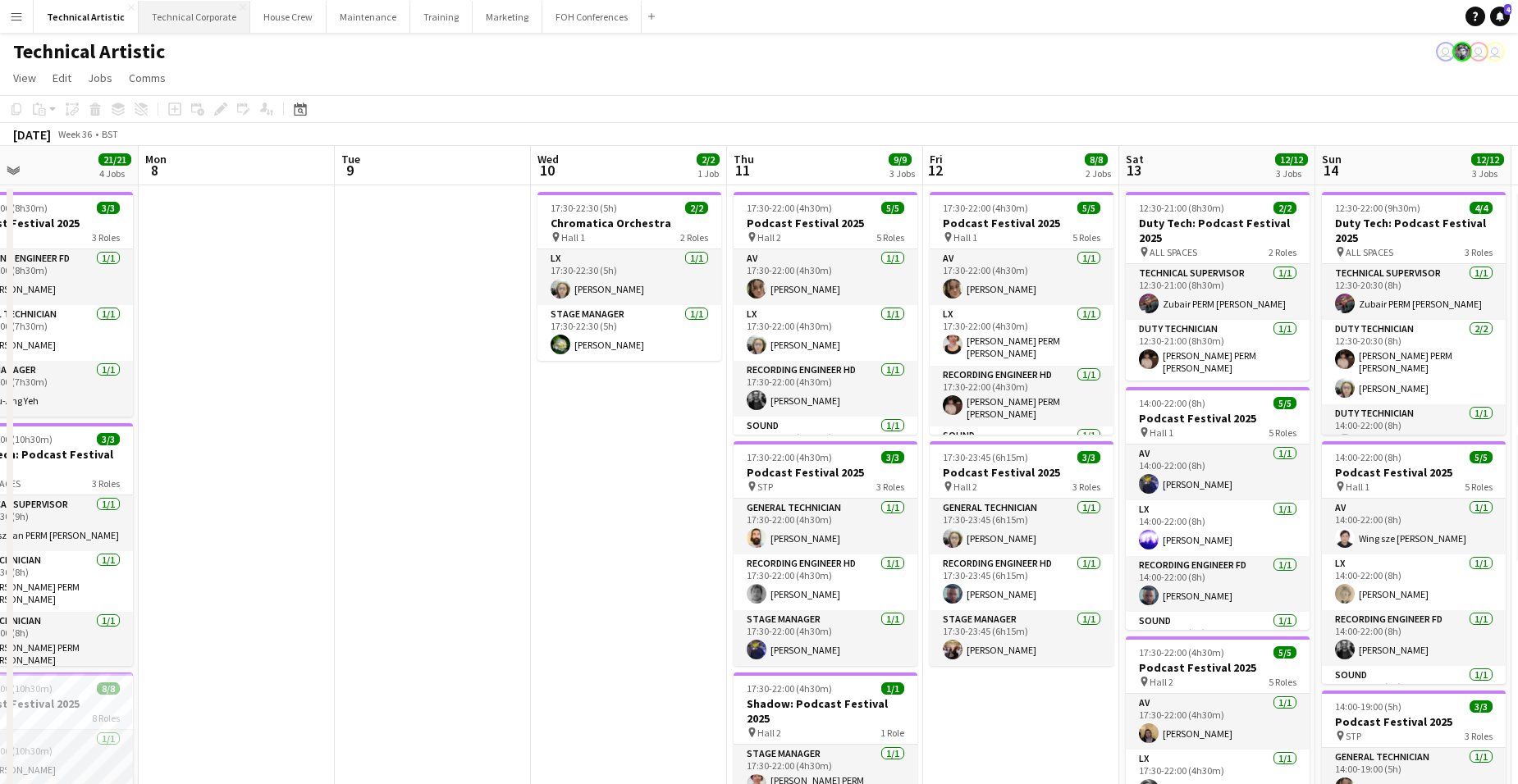
click at [200, 13] on button "Technical Corporate Close" at bounding box center [194, 17] width 112 height 32
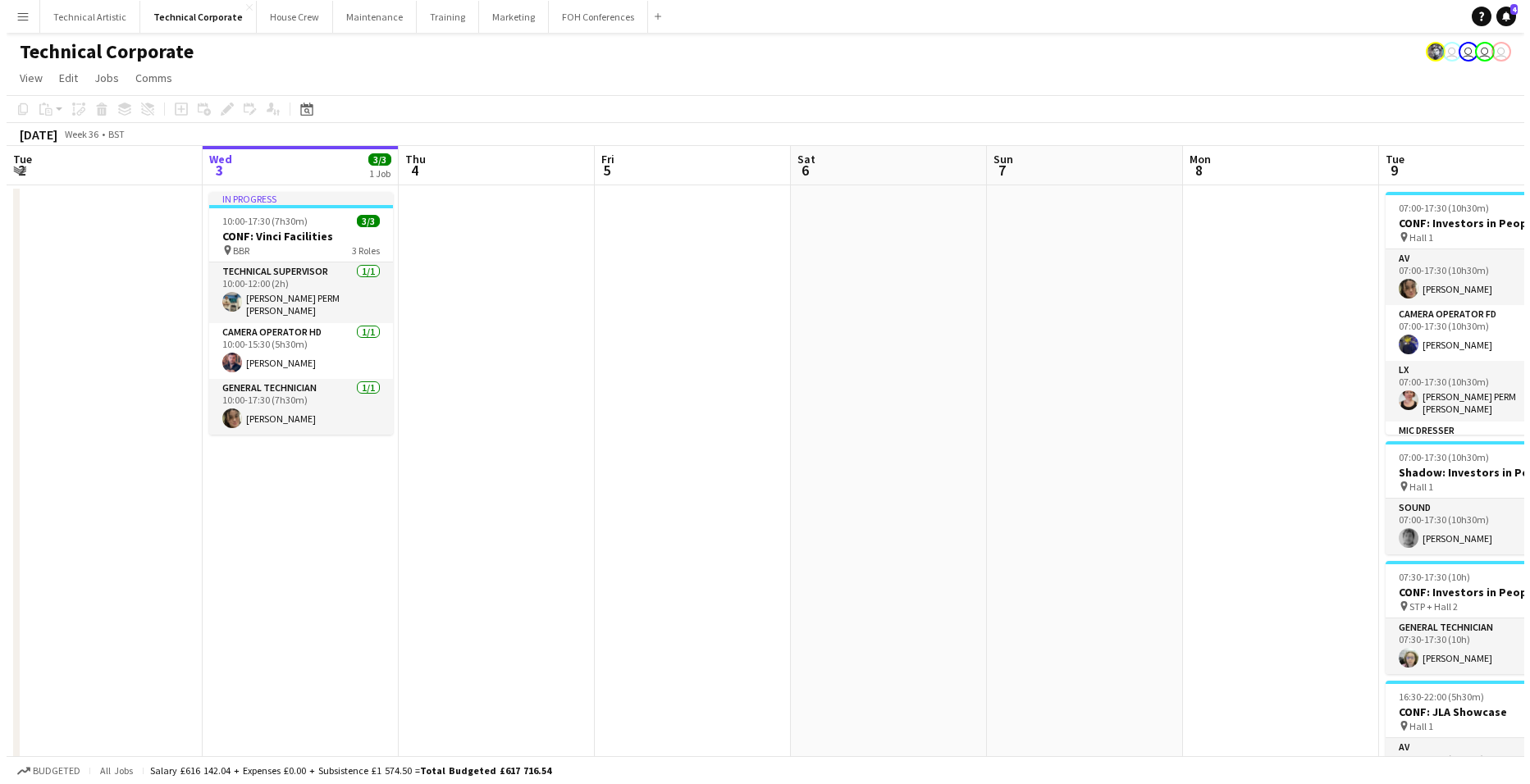
scroll to position [0, 421]
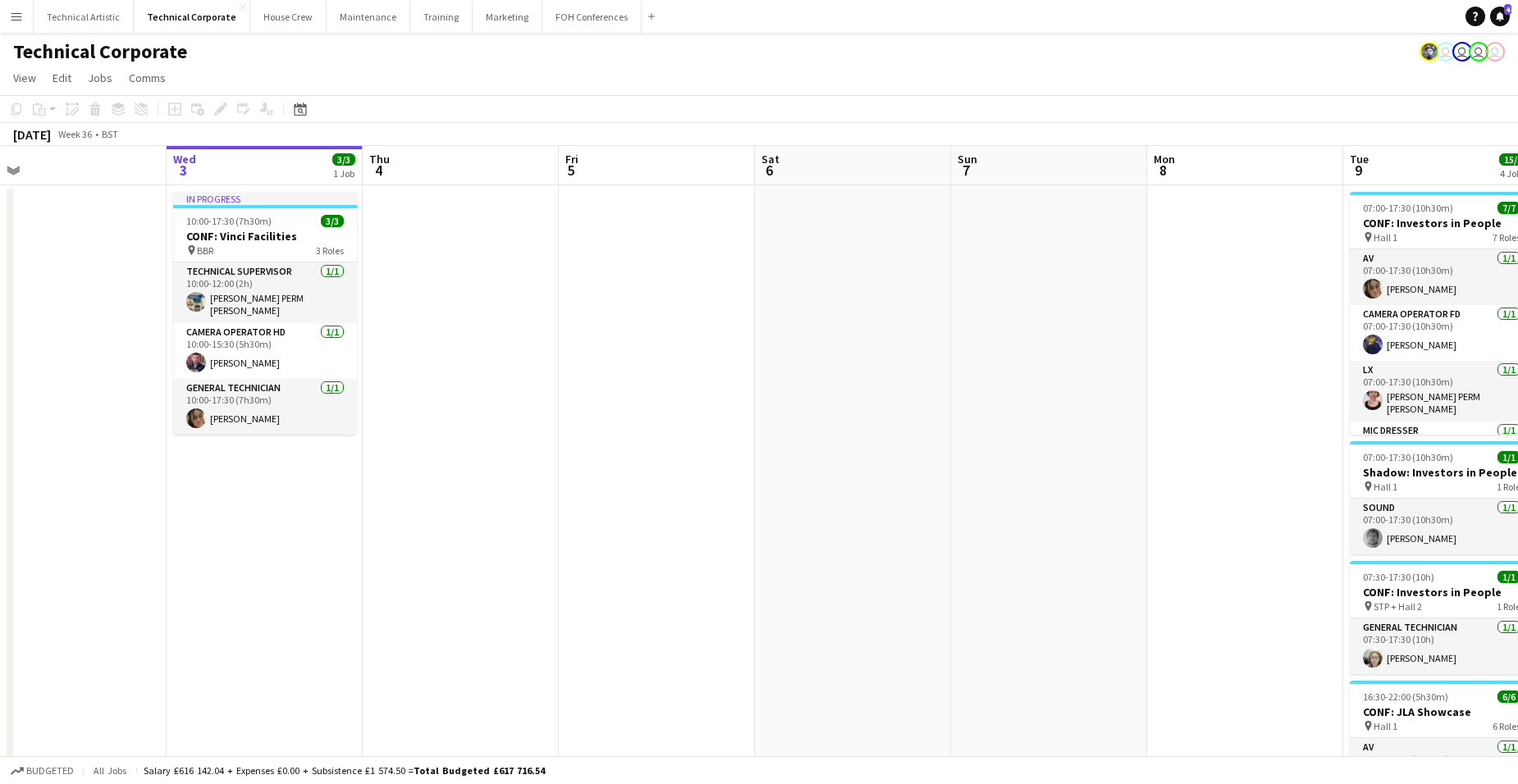
drag, startPoint x: 1048, startPoint y: 388, endPoint x: -42, endPoint y: 411, distance: 1090.2
click at [0, 411] on html "Menu Boards Boards Boards All jobs Status Workforce Workforce My Workforce Recr…" at bounding box center [759, 508] width 1518 height 1016
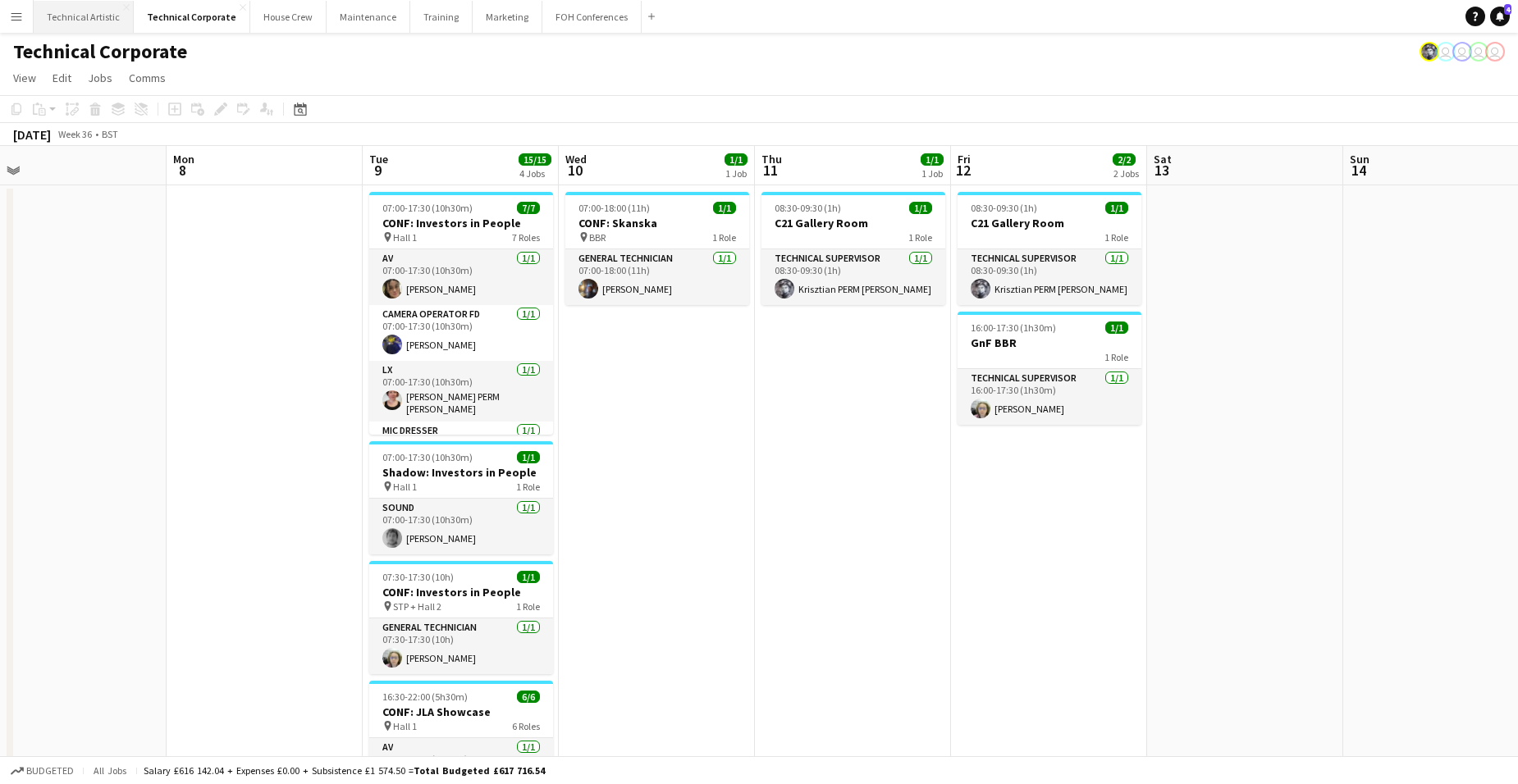
click at [65, 23] on button "Technical Artistic Close" at bounding box center [83, 17] width 100 height 32
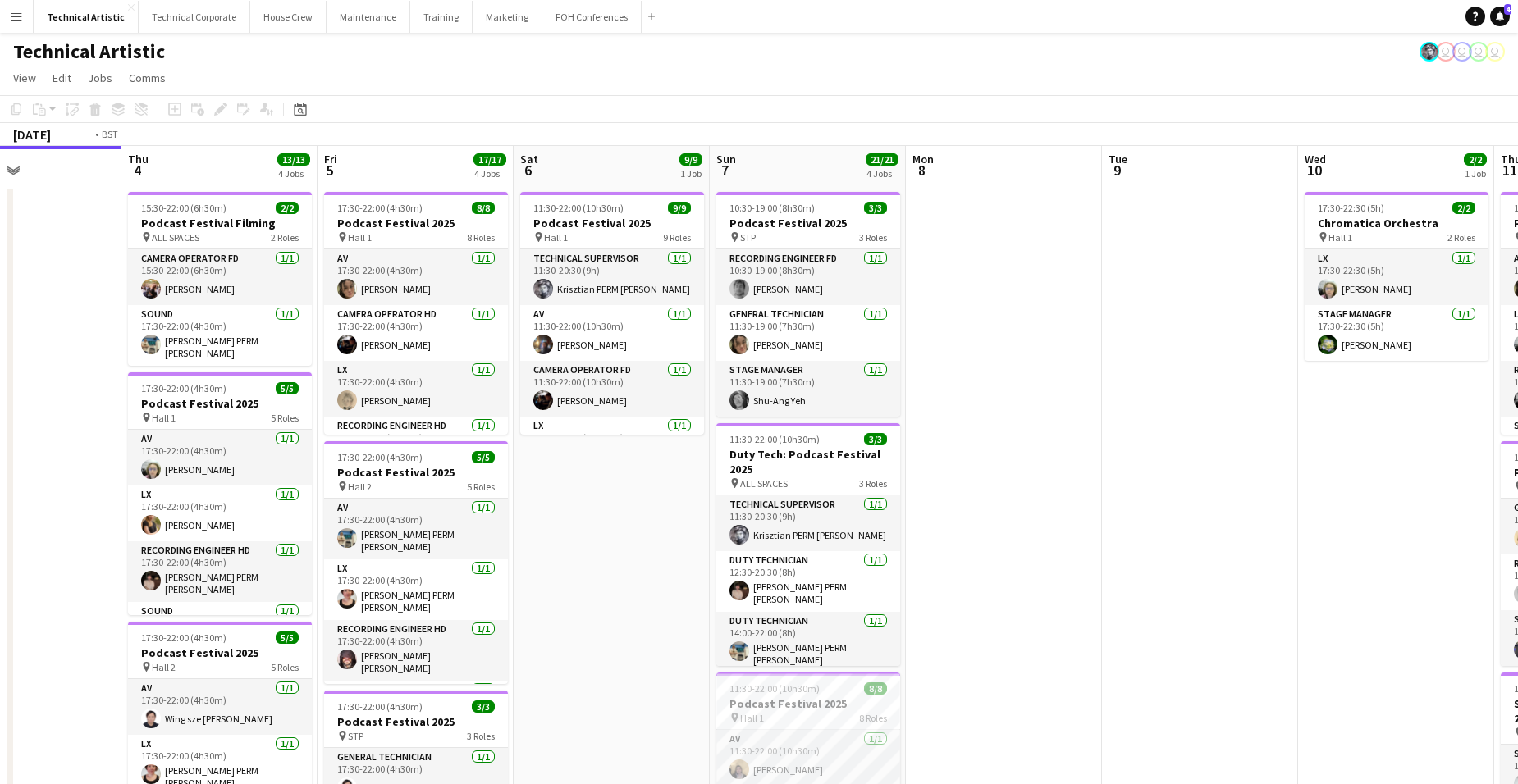
drag, startPoint x: 1228, startPoint y: 475, endPoint x: 279, endPoint y: 448, distance: 949.4
click at [0, 449] on html "Menu Boards Boards Boards All jobs Status Workforce Workforce My Workforce Recr…" at bounding box center [759, 605] width 1518 height 1211
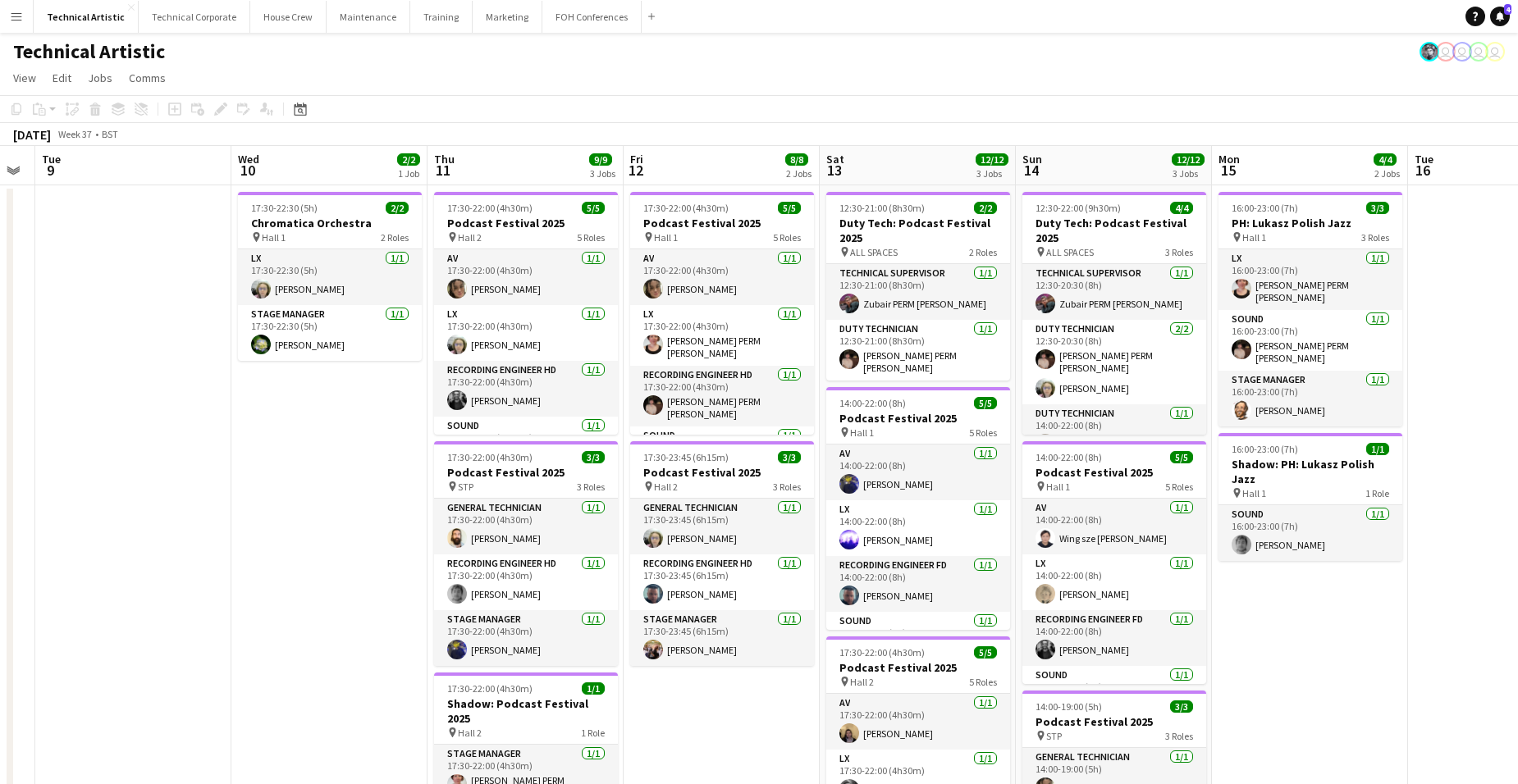
scroll to position [0, 484]
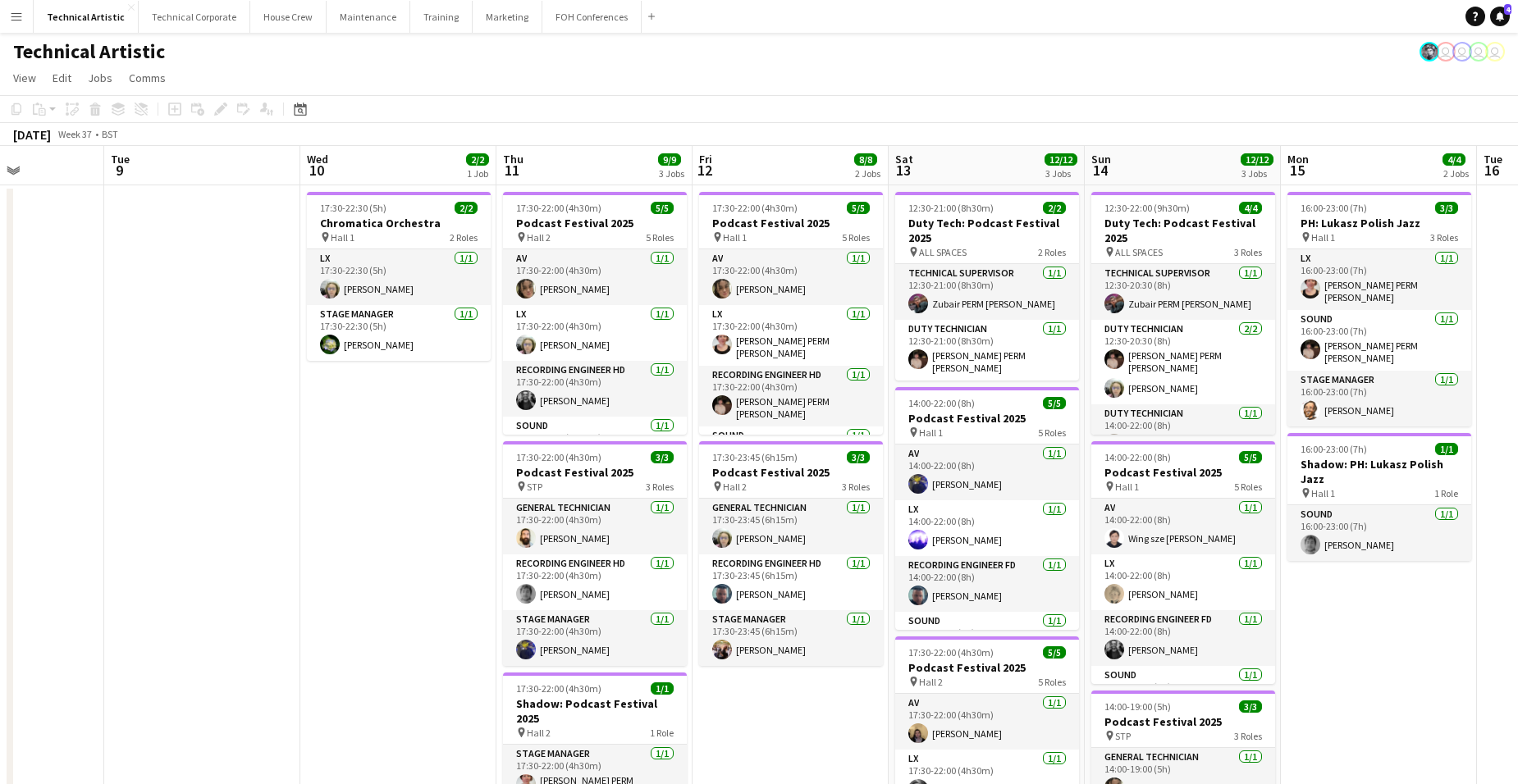
drag, startPoint x: 1405, startPoint y: 585, endPoint x: 1350, endPoint y: 440, distance: 155.1
click at [1350, 440] on app-calendar-viewport "Sat 6 9/9 1 Job Sun 7 21/21 4 Jobs Mon 8 Tue 9 Wed 10 2/2 1 Job Thu 11 9/9 3 Jo…" at bounding box center [759, 678] width 1518 height 1065
click at [801, 692] on app-date-cell "17:30-22:00 (4h30m) 5/5 Podcast Festival 2025 pin Hall 1 5 Roles AV 1/1 17:30-2…" at bounding box center [790, 698] width 196 height 1026
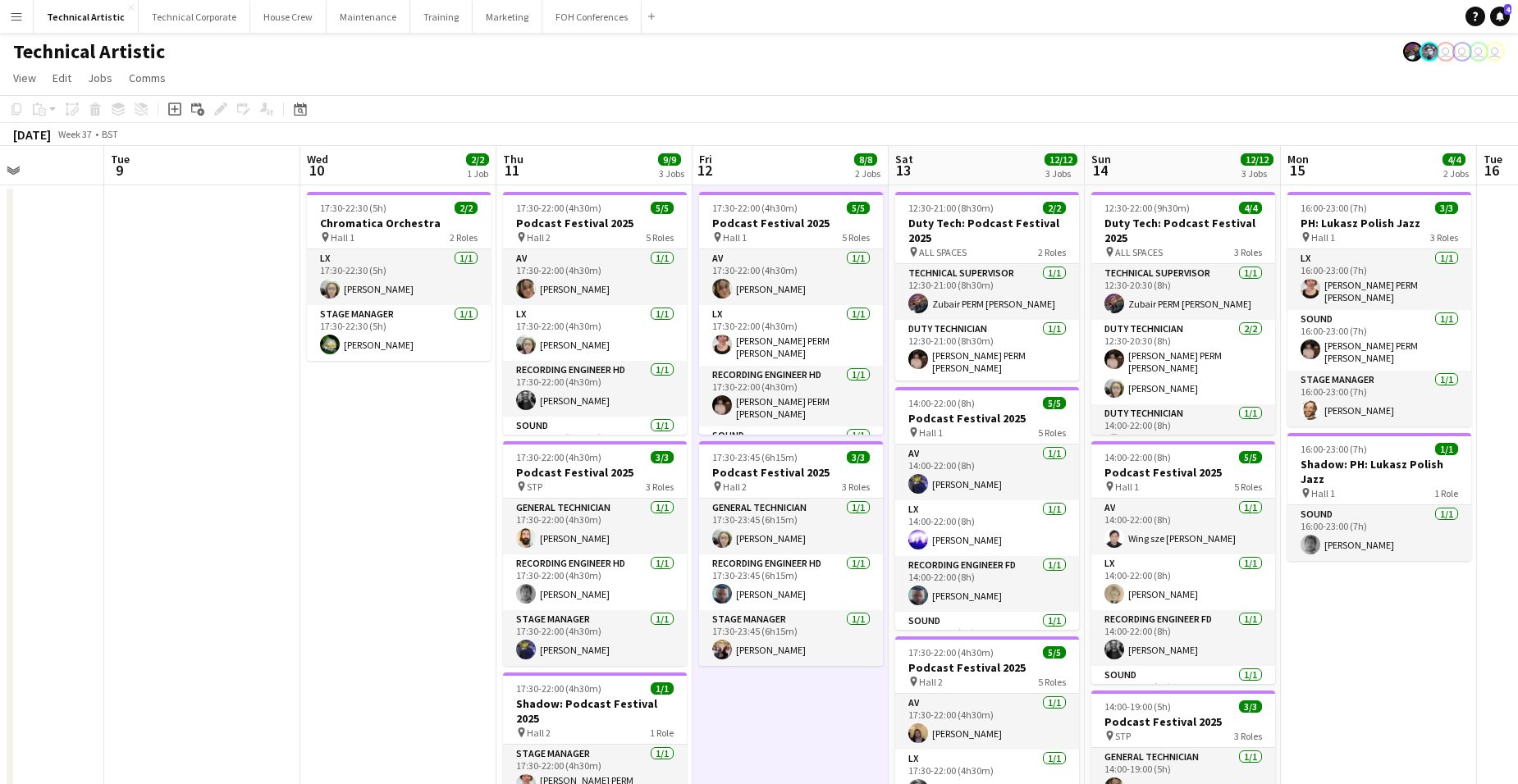
click at [801, 692] on app-date-cell "17:30-22:00 (4h30m) 5/5 Podcast Festival 2025 pin Hall 1 5 Roles AV 1/1 17:30-2…" at bounding box center [790, 698] width 196 height 1026
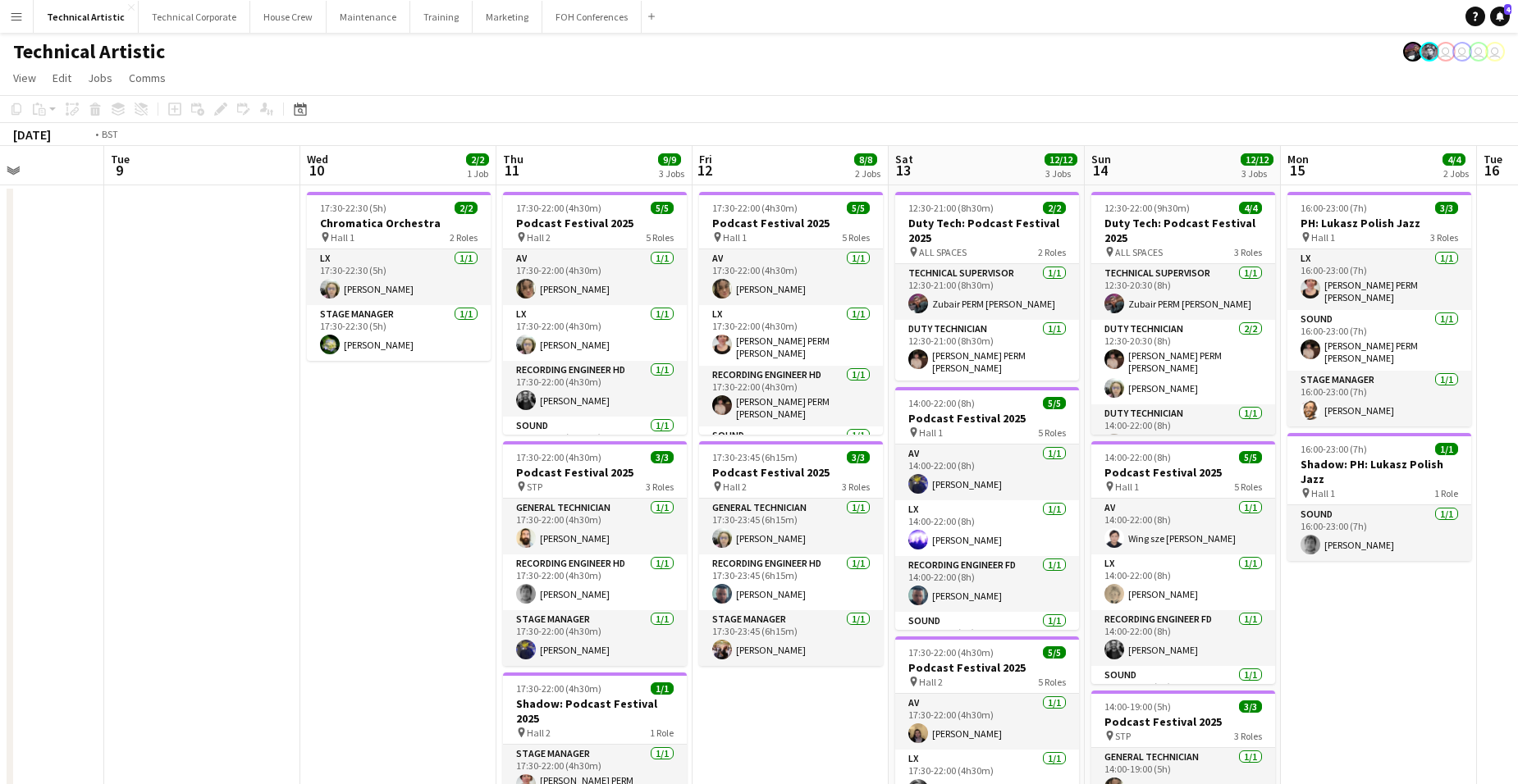
scroll to position [0, 388]
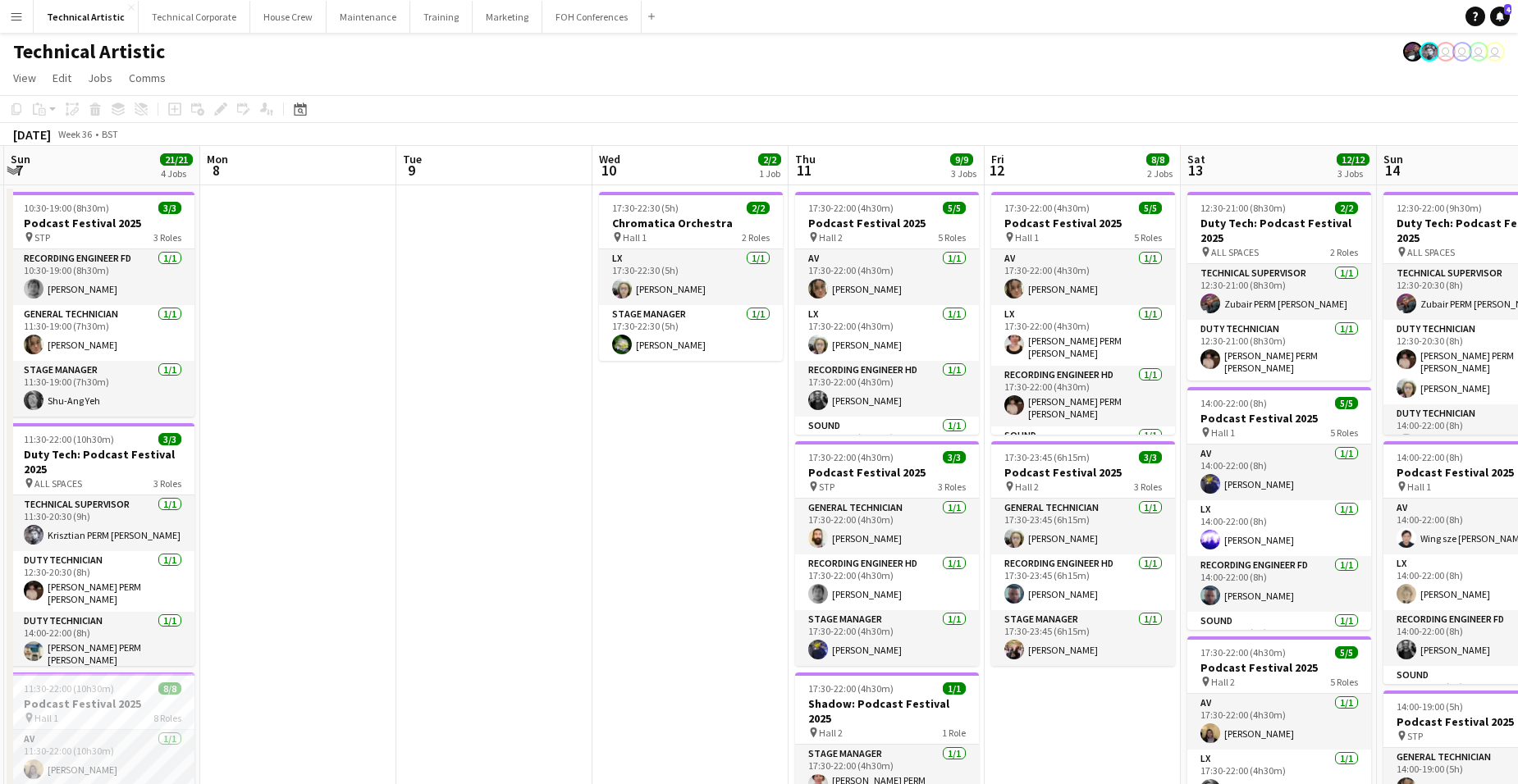
drag, startPoint x: 801, startPoint y: 692, endPoint x: 1093, endPoint y: 607, distance: 304.1
click at [1093, 607] on app-calendar-viewport "Fri 5 17/17 4 Jobs Sat 6 9/9 1 Job Sun 7 21/21 4 Jobs Mon 8 Tue 9 Wed 10 2/2 1 …" at bounding box center [759, 678] width 1518 height 1065
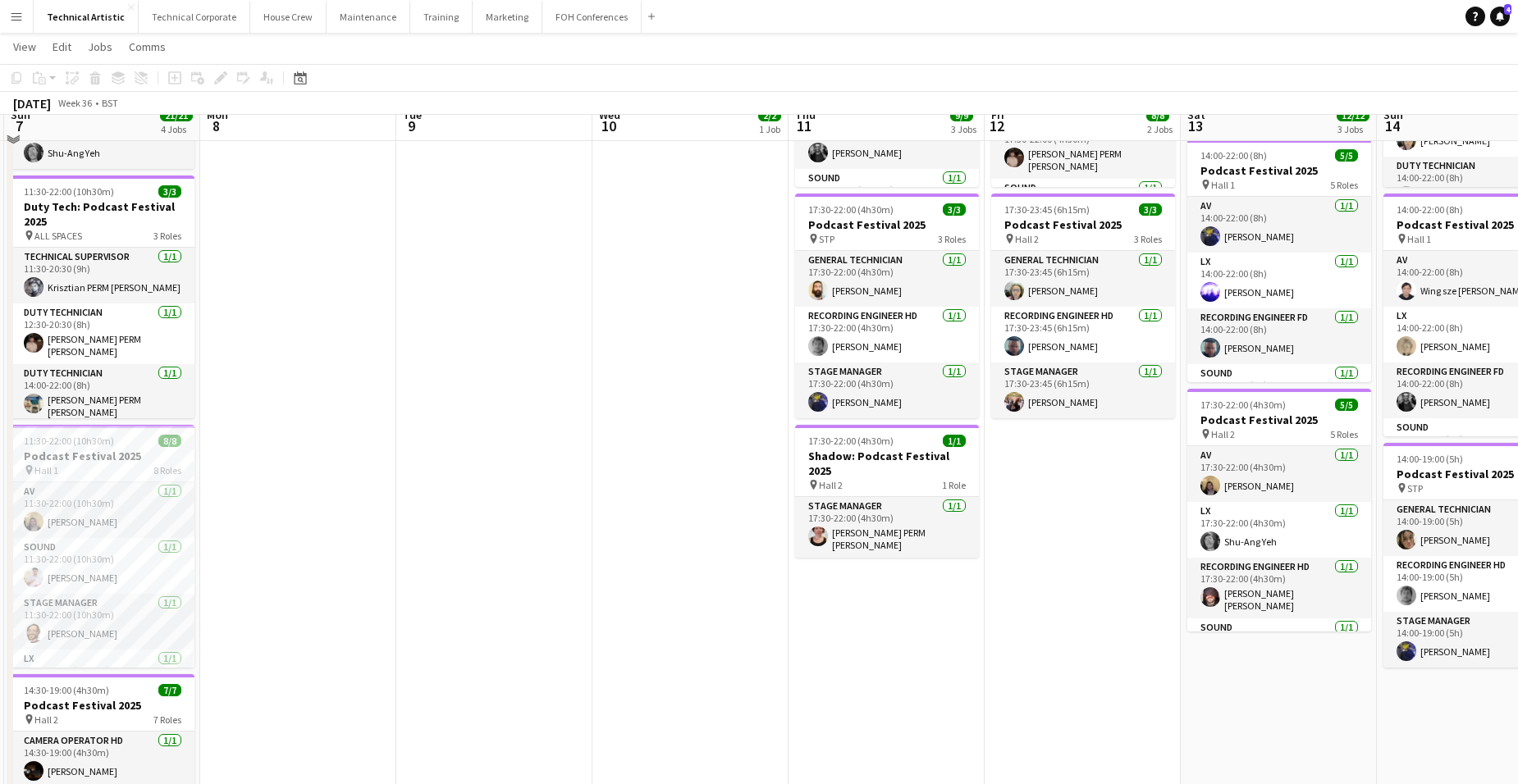
scroll to position [0, 0]
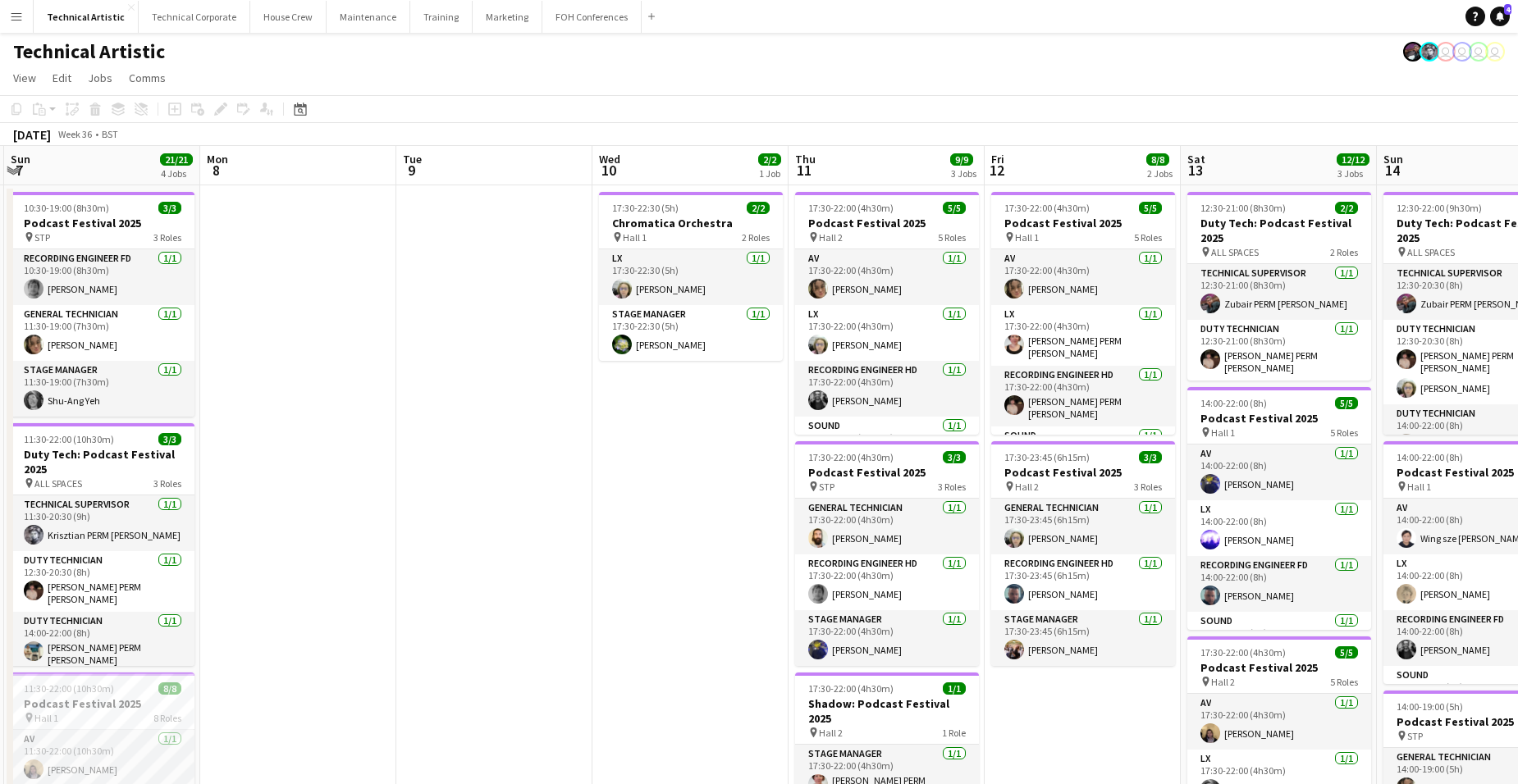
click at [883, 161] on app-board-header-date "Thu 11 9/9 3 Jobs" at bounding box center [886, 166] width 196 height 40
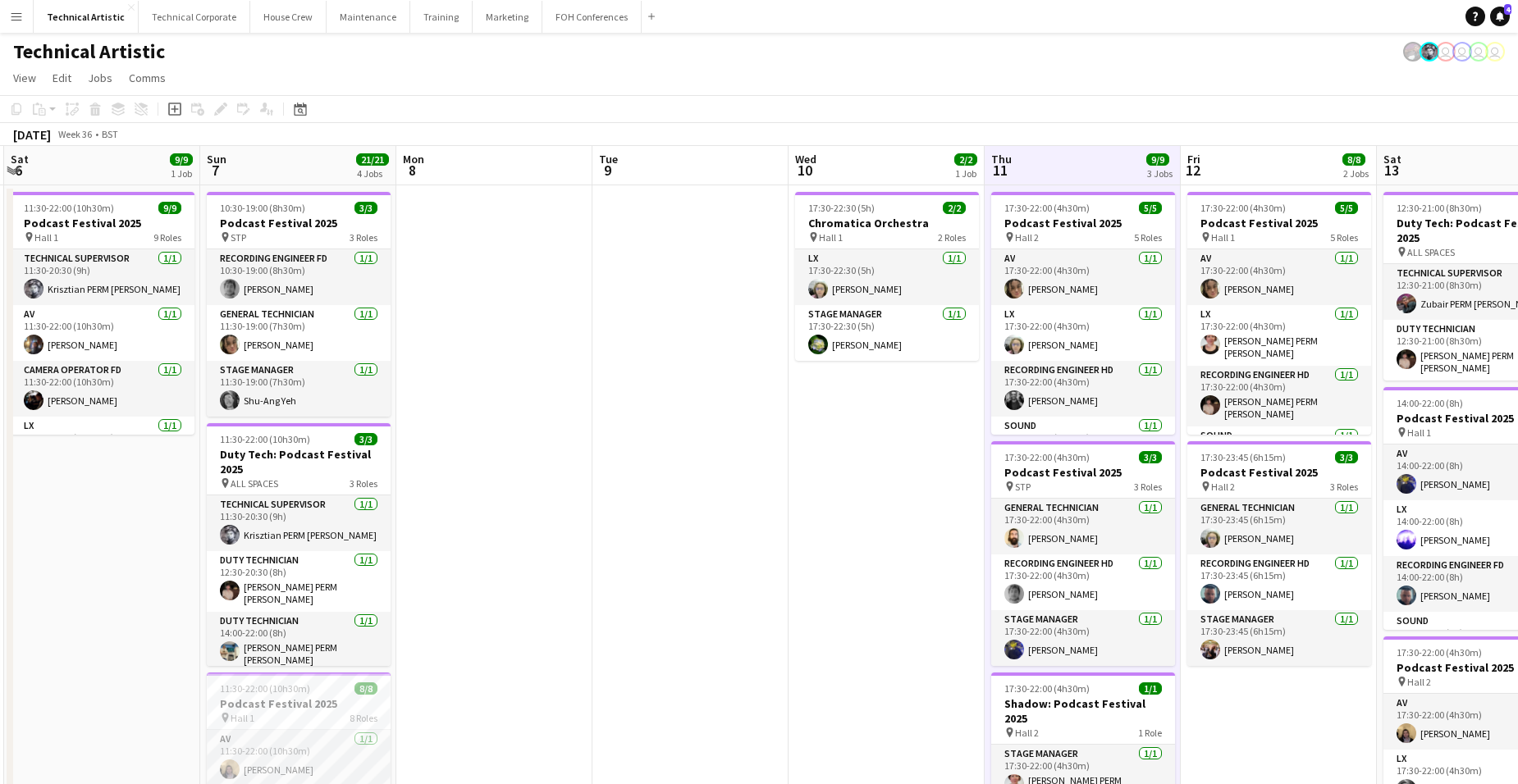
scroll to position [0, 469]
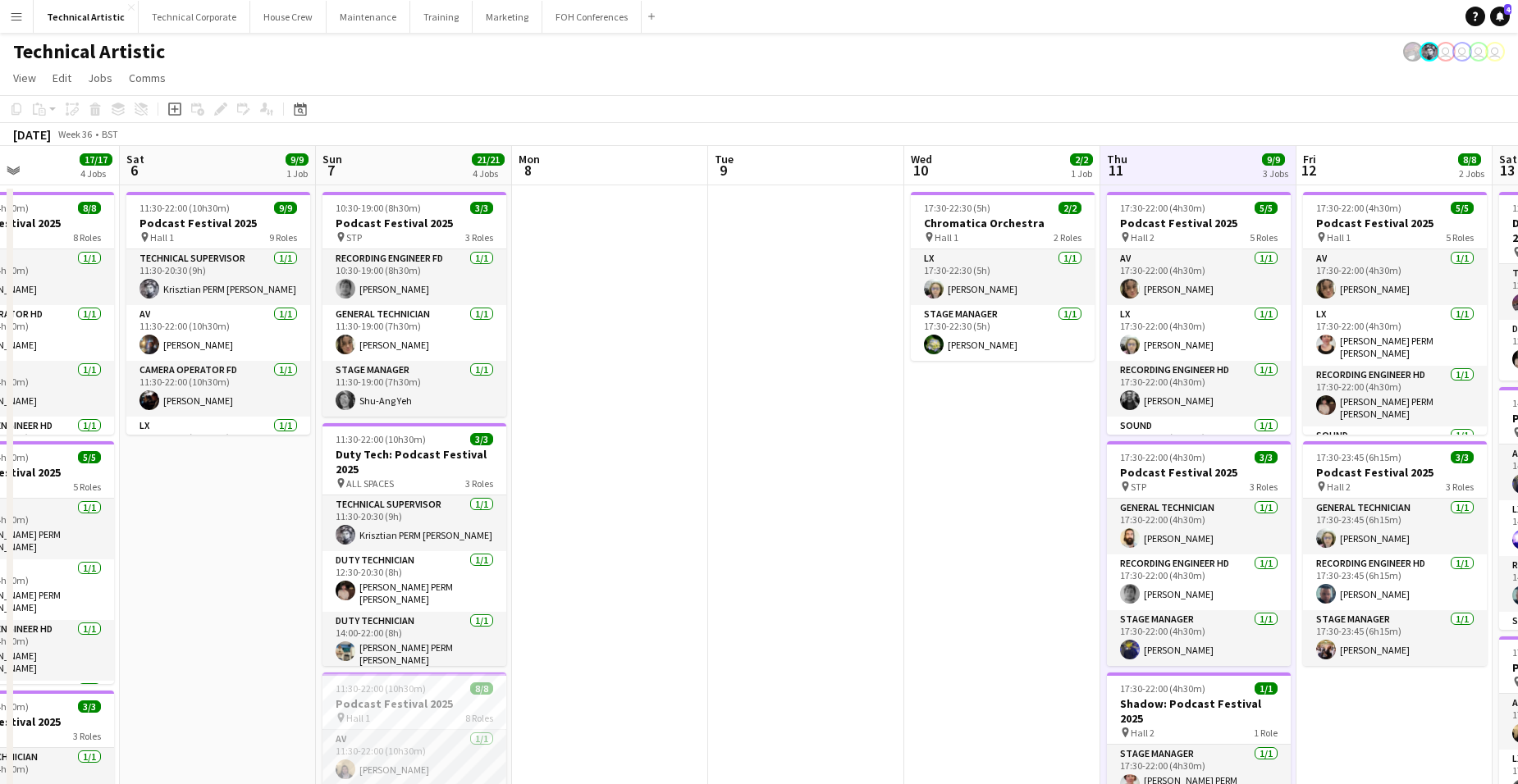
drag, startPoint x: 450, startPoint y: 504, endPoint x: 762, endPoint y: 497, distance: 312.1
click at [762, 497] on app-calendar-viewport "Wed 3 Thu 4 13/13 4 Jobs Fri 5 17/17 4 Jobs Sat 6 9/9 1 Job Sun 7 21/21 4 Jobs …" at bounding box center [759, 678] width 1518 height 1065
click at [634, 277] on app-date-cell at bounding box center [610, 698] width 196 height 1026
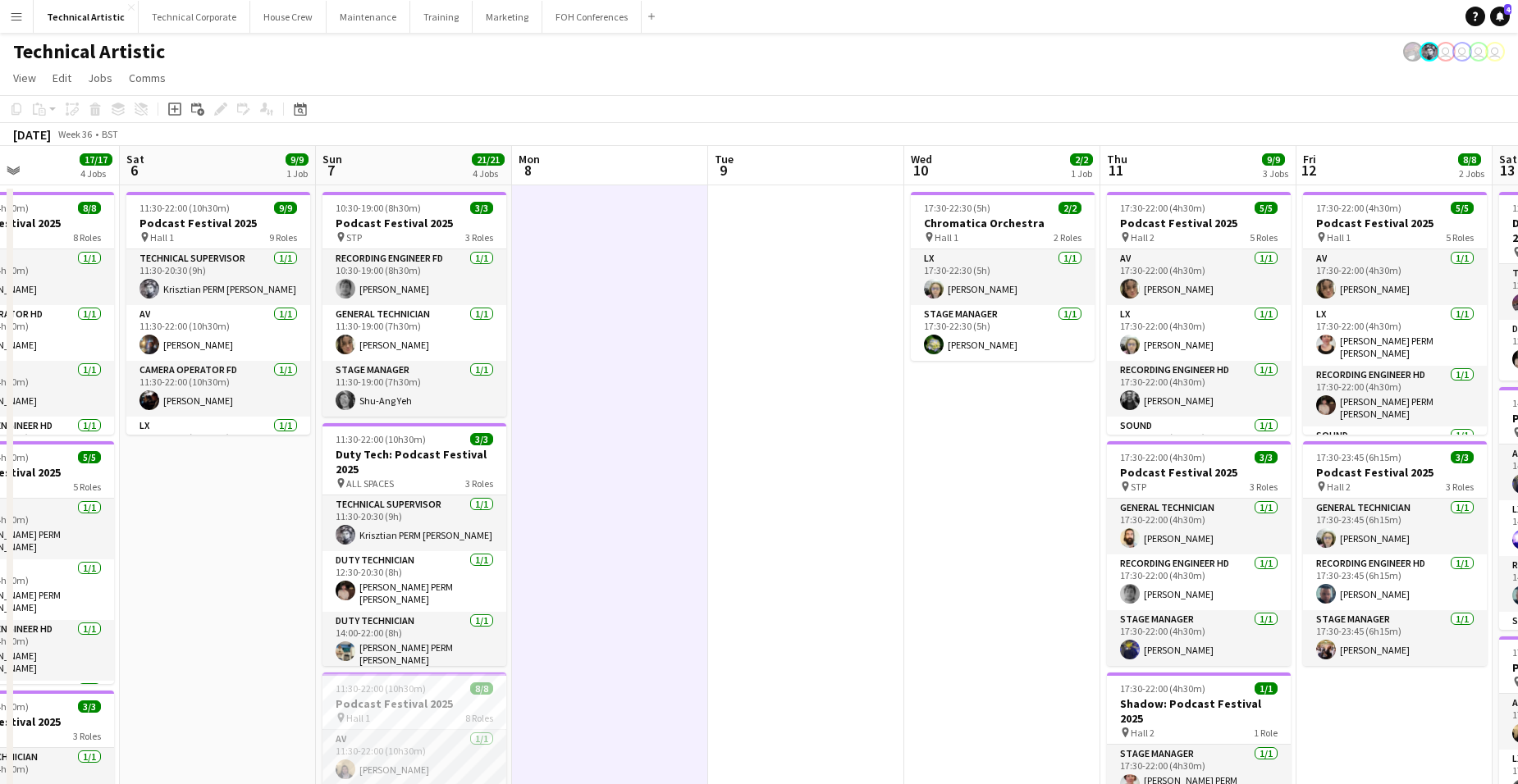
click at [634, 277] on app-date-cell at bounding box center [610, 698] width 196 height 1026
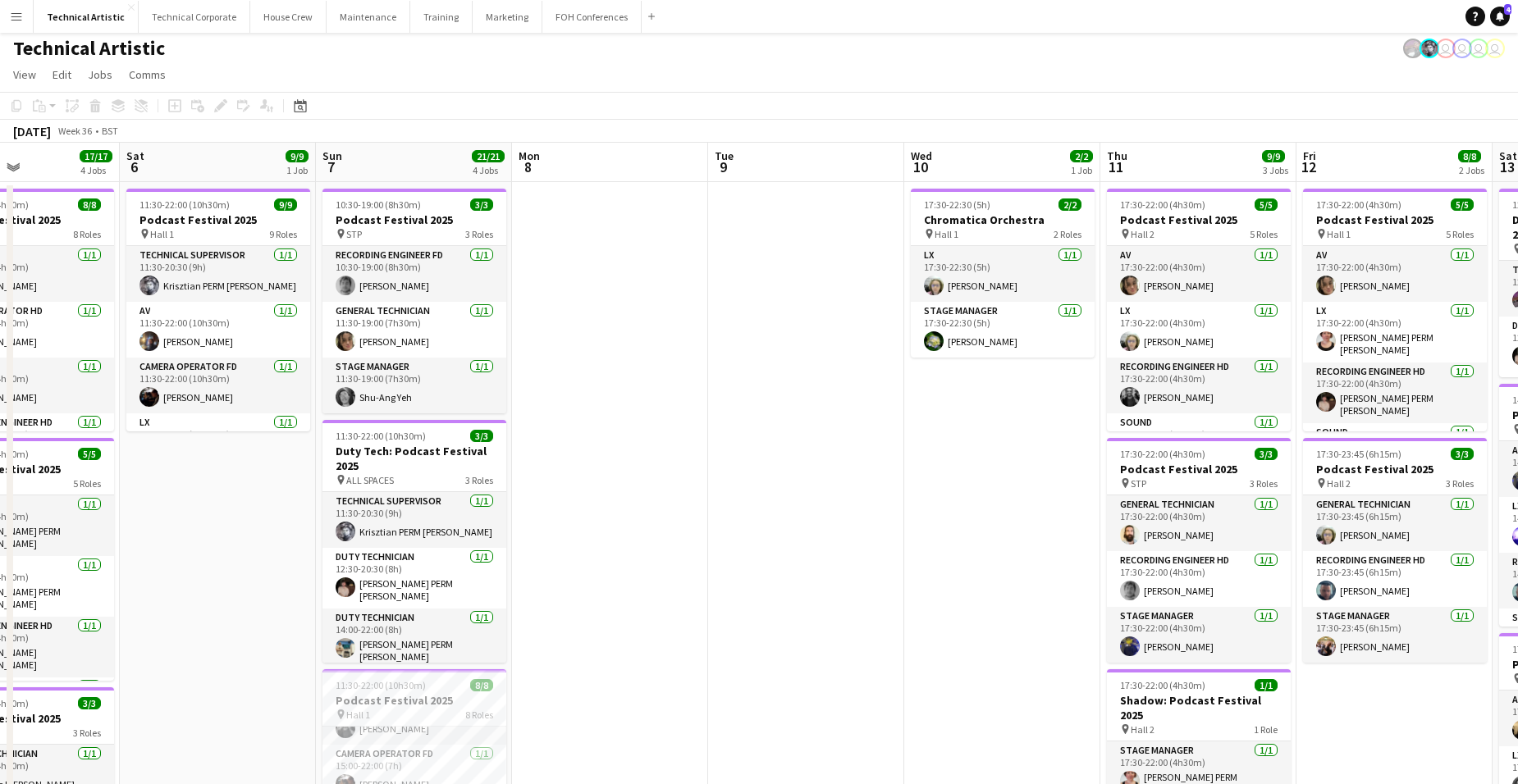
scroll to position [0, 0]
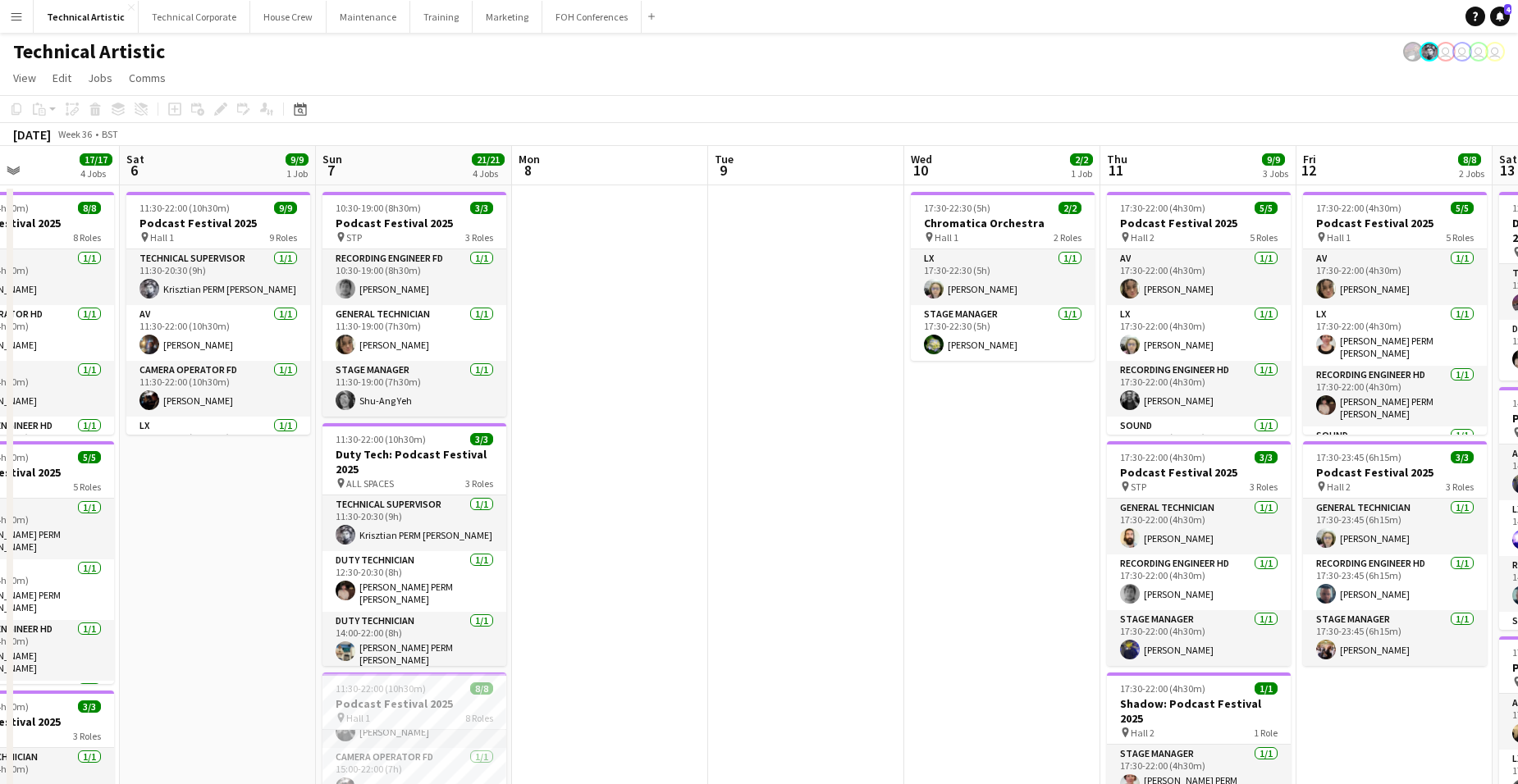
click at [1392, 743] on app-date-cell "17:30-22:00 (4h30m) 5/5 Podcast Festival 2025 pin Hall 1 5 Roles AV 1/1 17:30-2…" at bounding box center [1394, 698] width 196 height 1026
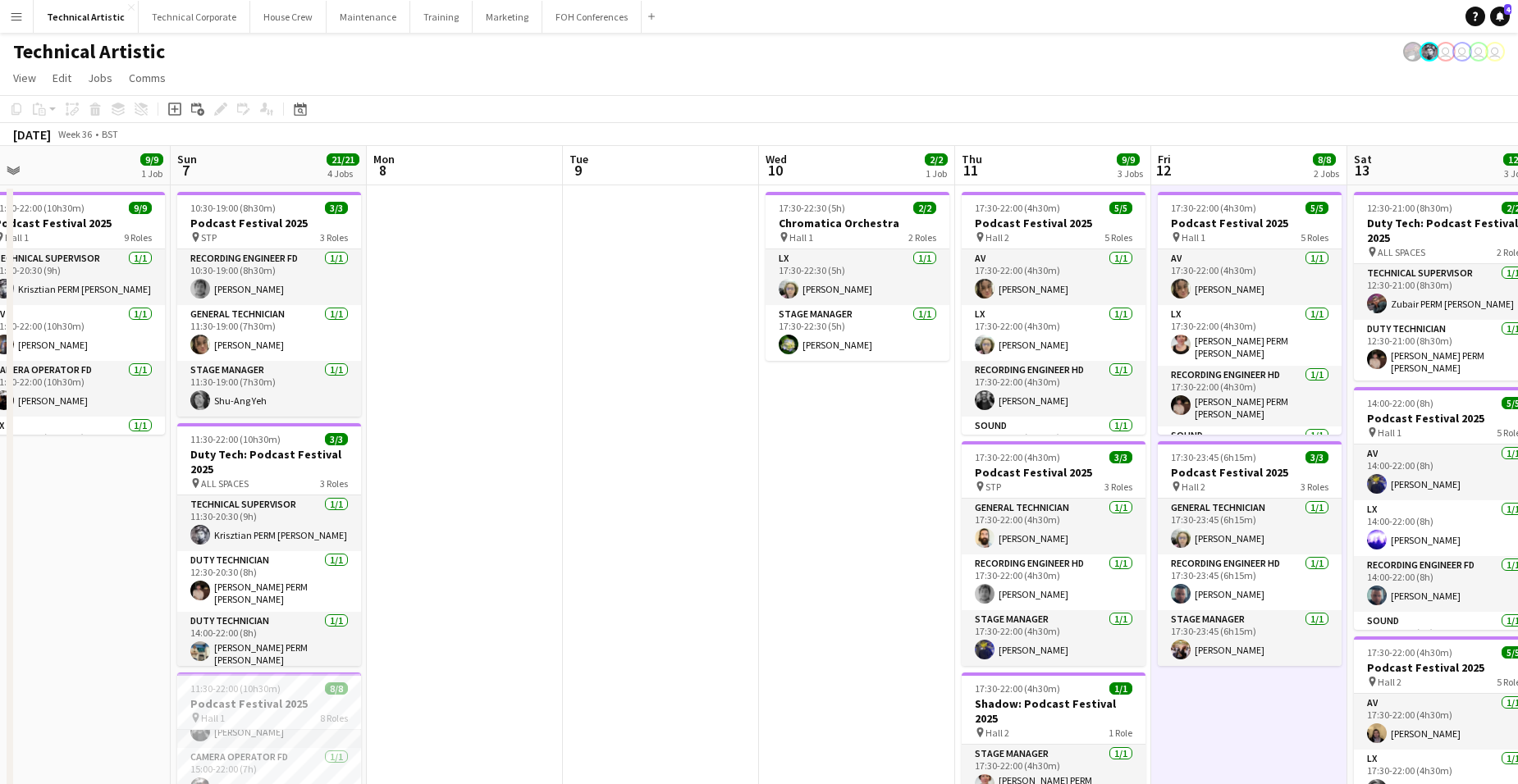
scroll to position [0, 383]
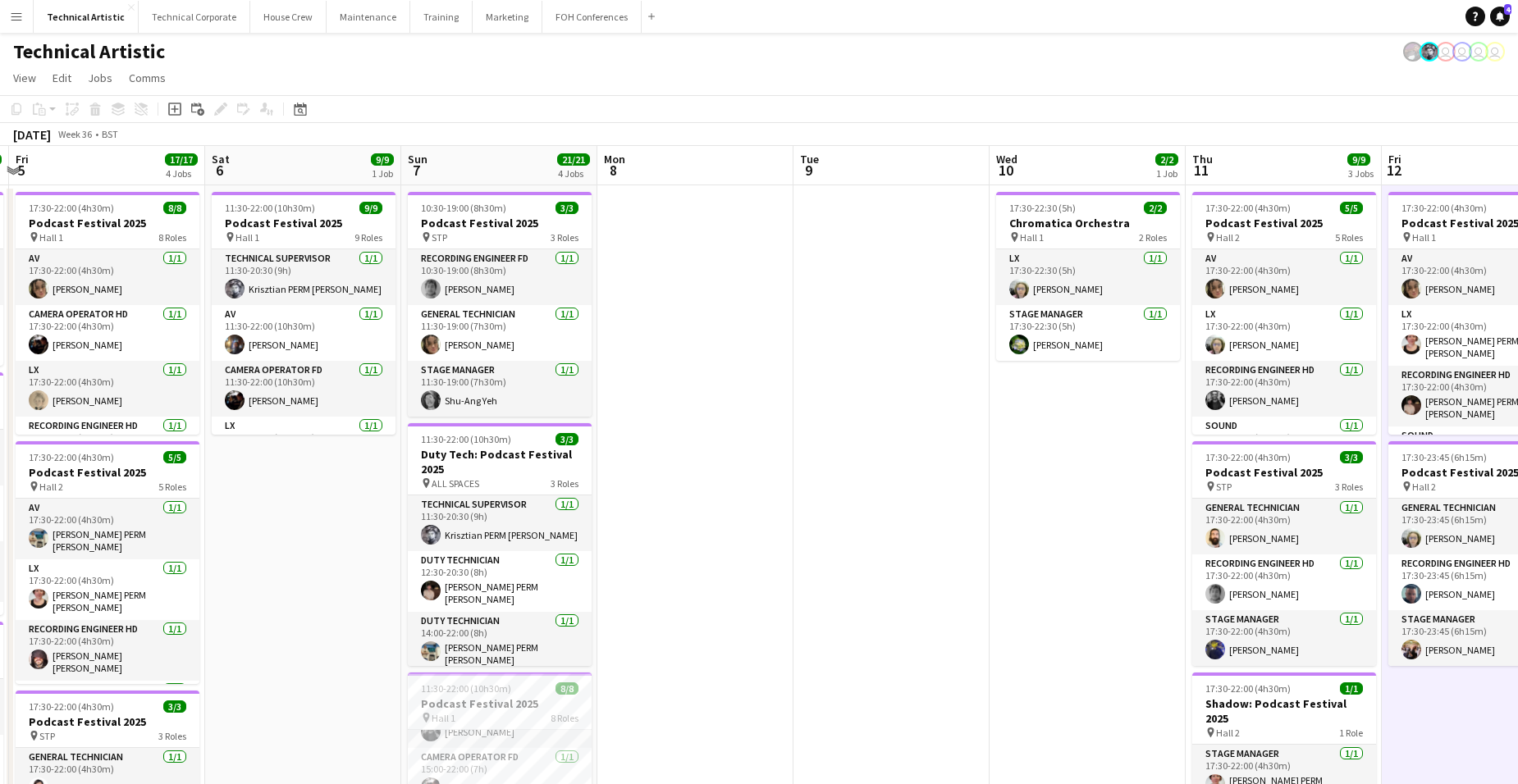
drag, startPoint x: 1387, startPoint y: 733, endPoint x: 1532, endPoint y: 620, distance: 183.8
click at [1518, 620] on html "Menu Boards Boards Boards All jobs Status Workforce Workforce My Workforce Recr…" at bounding box center [759, 605] width 1518 height 1211
